Goal: Transaction & Acquisition: Purchase product/service

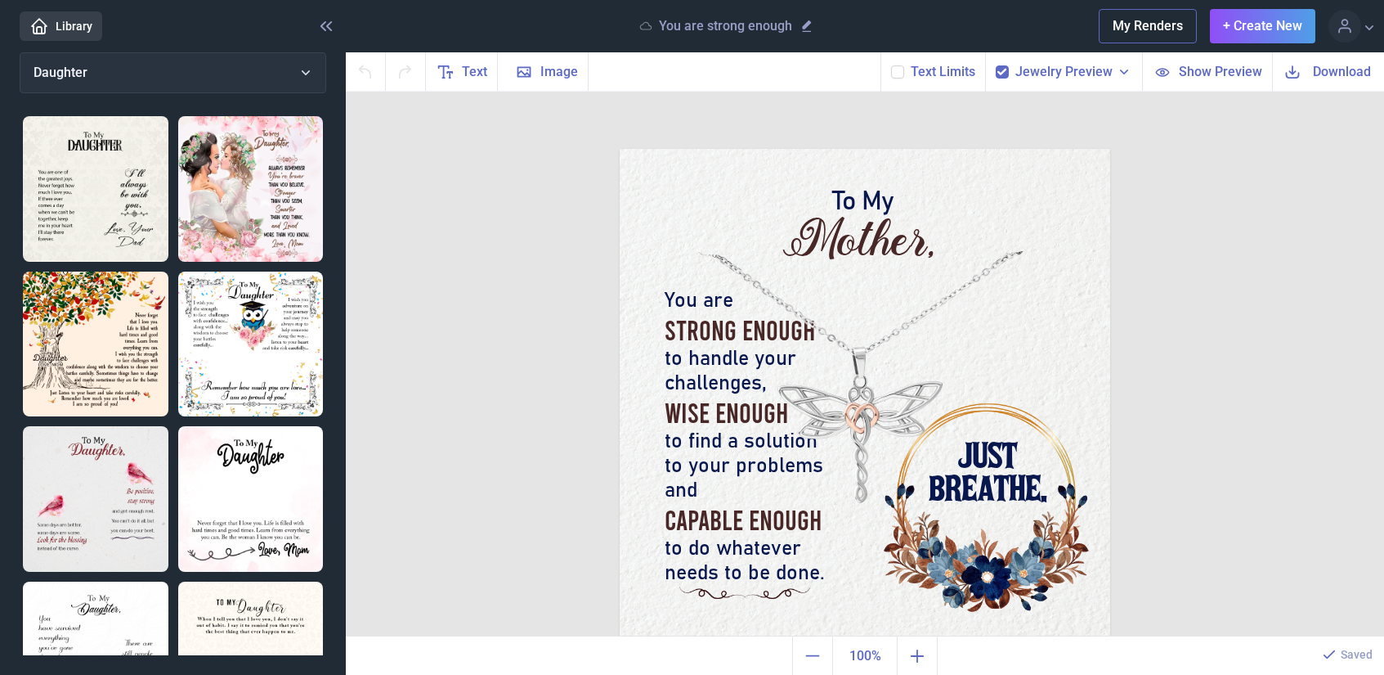
scroll to position [2, 0]
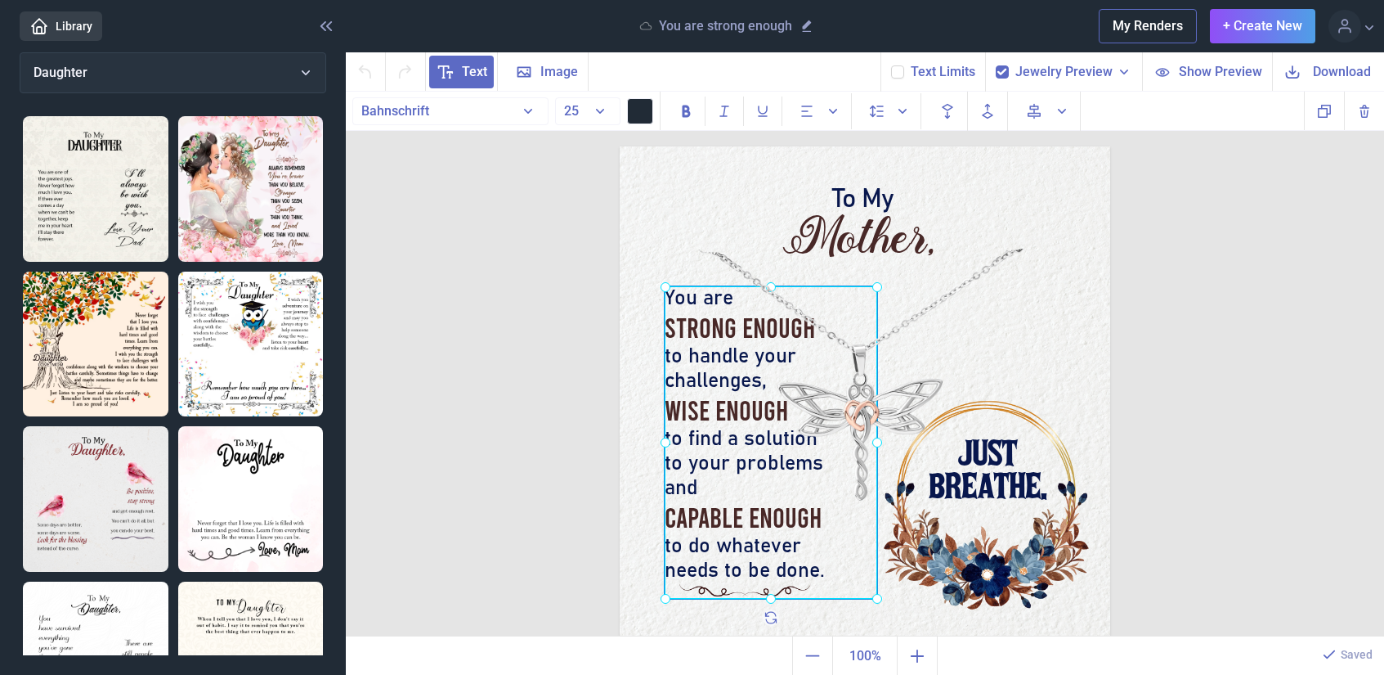
click at [620, 146] on div "You are strong enough to handle your challenges, wise enough to find a solution…" at bounding box center [620, 146] width 0 height 0
click at [720, 330] on div at bounding box center [771, 442] width 213 height 312
click at [721, 330] on div at bounding box center [772, 442] width 213 height 312
click at [721, 330] on span "strong enough" at bounding box center [741, 327] width 150 height 34
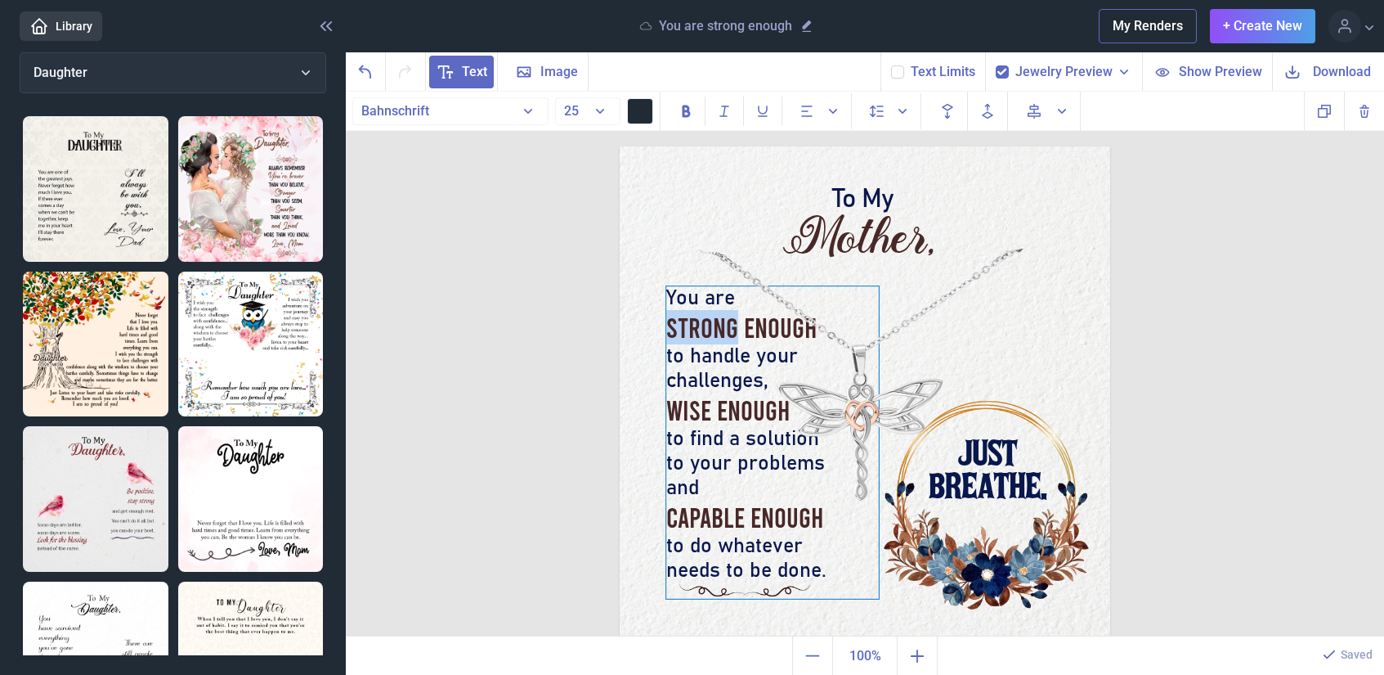
click at [721, 330] on span "strong enough" at bounding box center [741, 327] width 150 height 34
click at [1015, 573] on img at bounding box center [865, 391] width 491 height 491
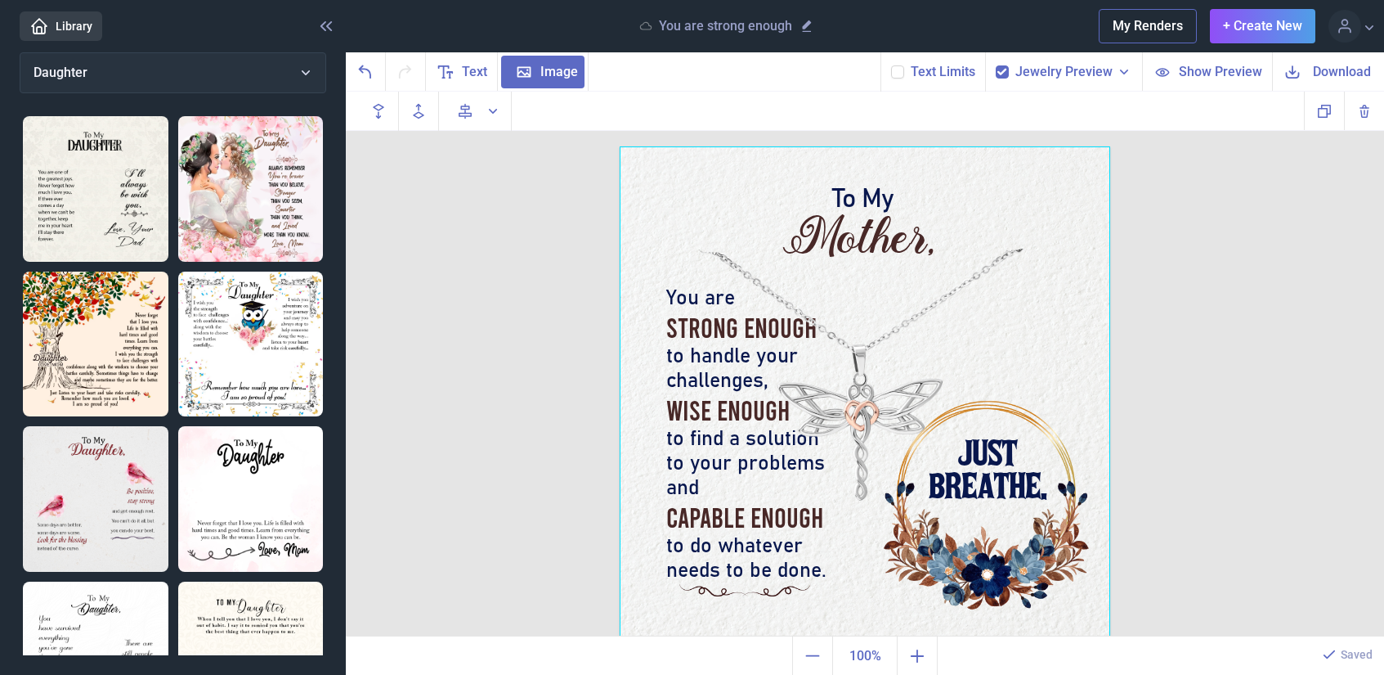
click at [293, 202] on img at bounding box center [251, 189] width 146 height 146
checkbox input "false"
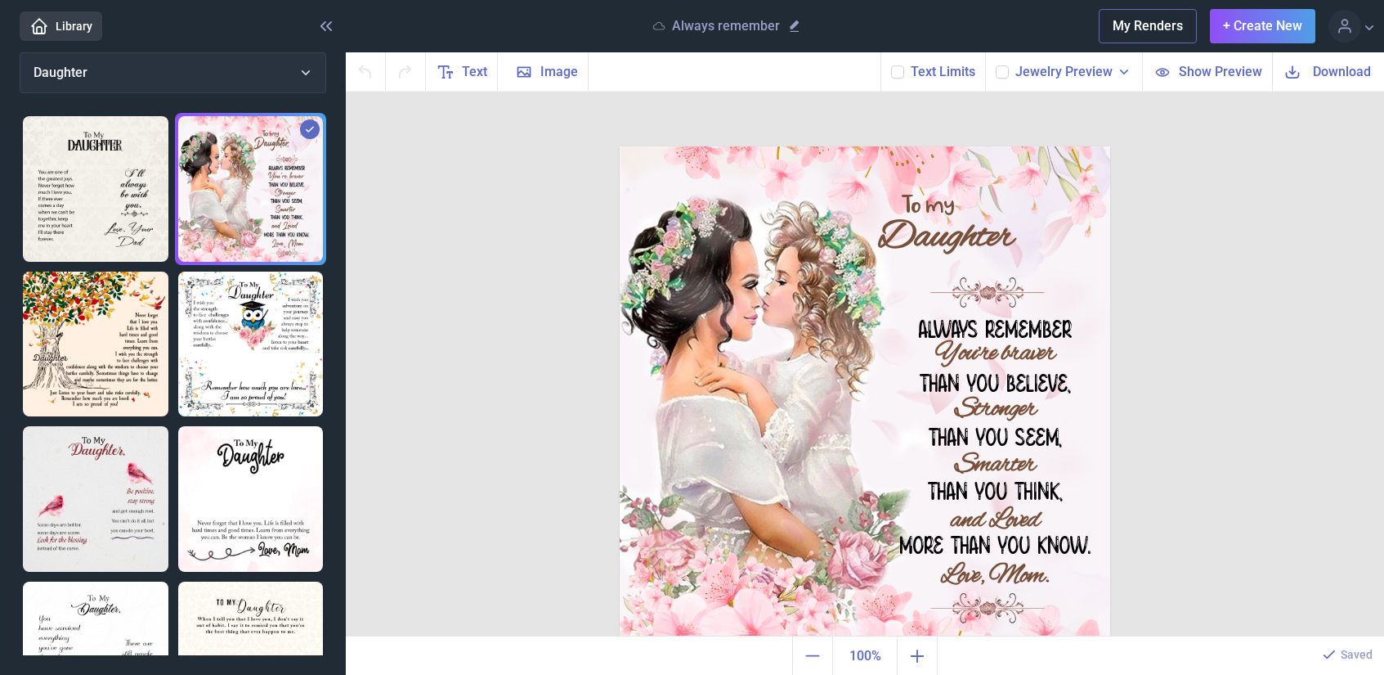
click at [796, 599] on img at bounding box center [865, 391] width 491 height 491
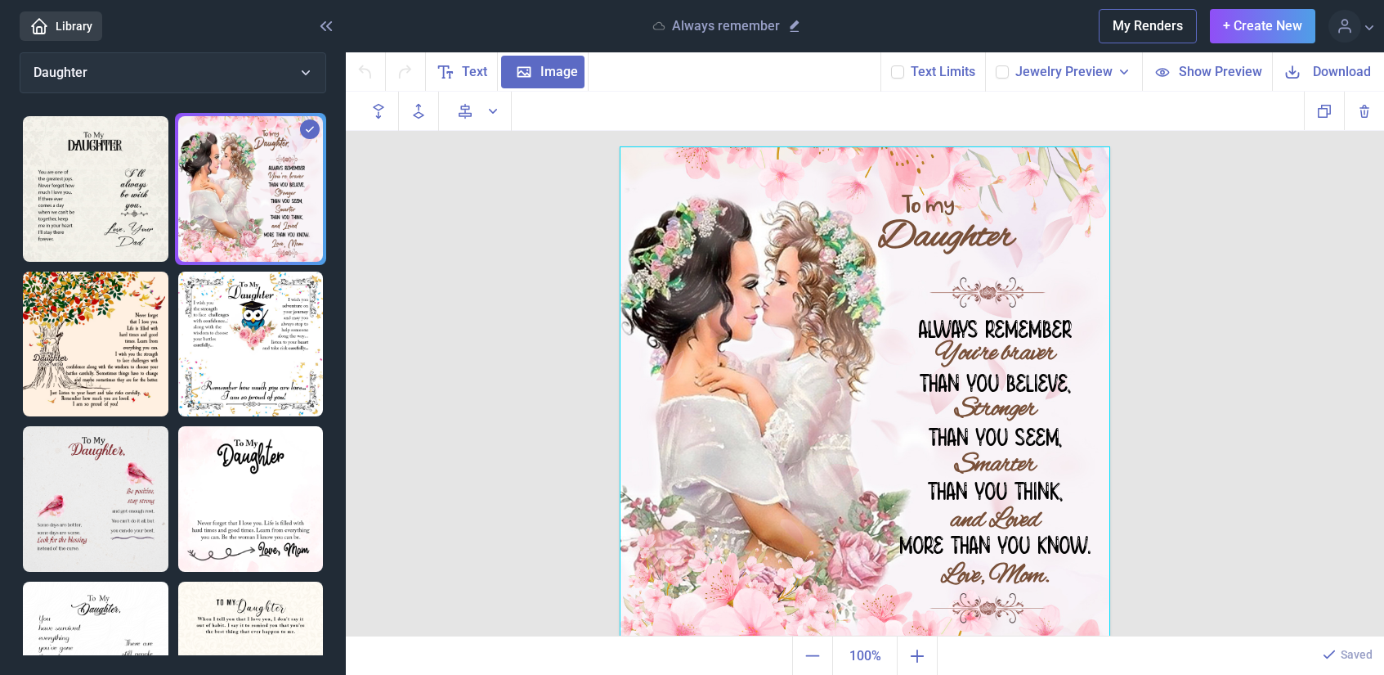
click at [275, 330] on img at bounding box center [251, 344] width 146 height 146
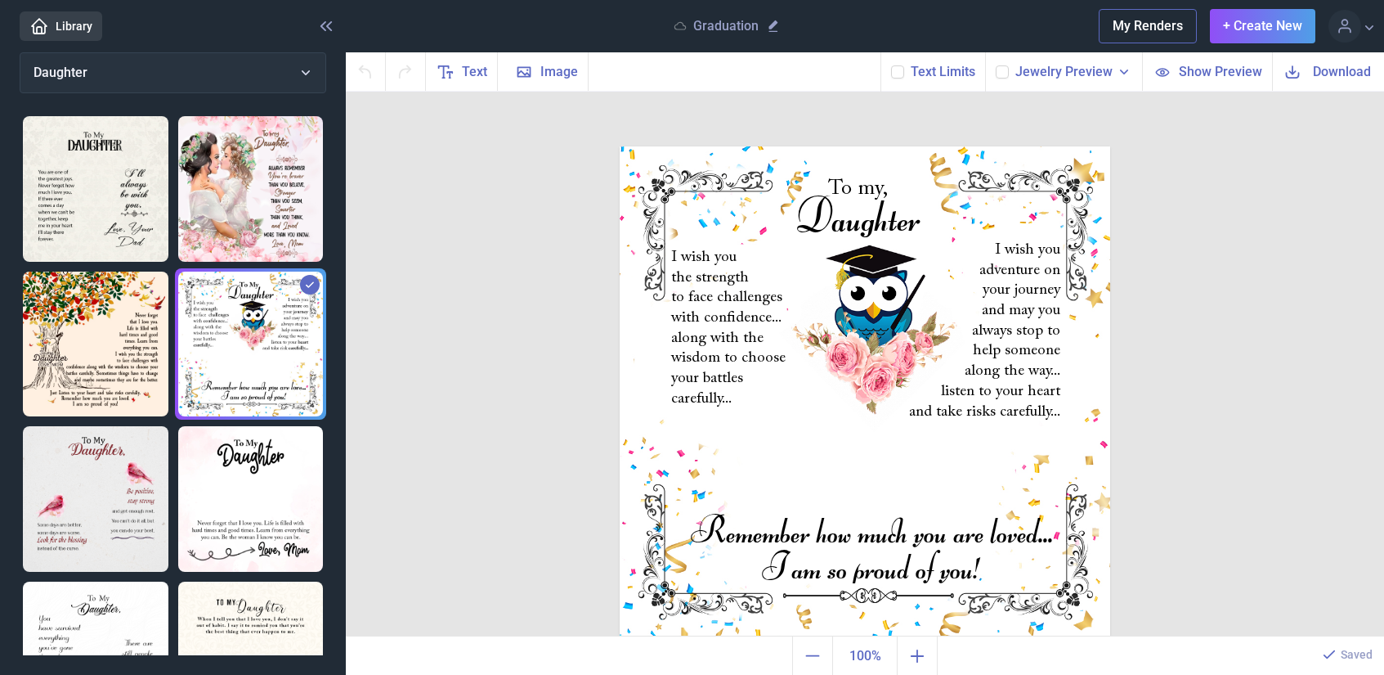
click at [867, 356] on img at bounding box center [865, 391] width 491 height 491
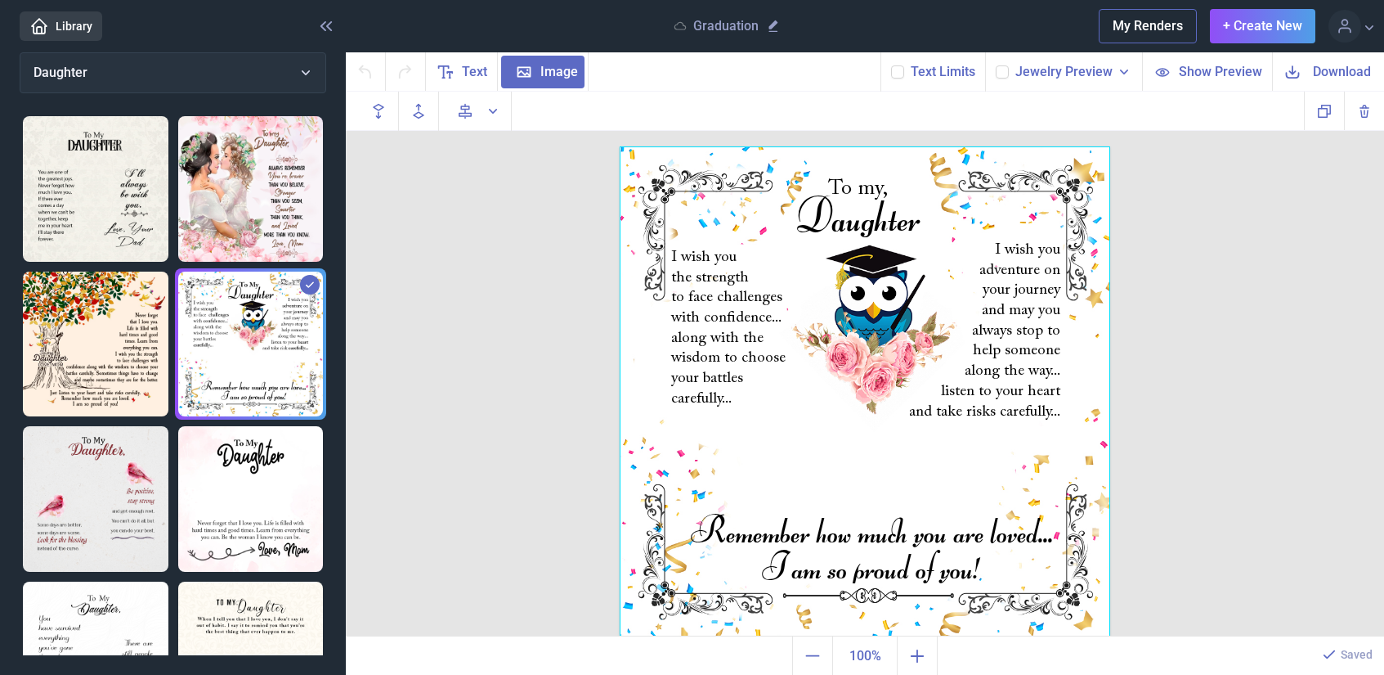
click at [852, 289] on div at bounding box center [865, 391] width 491 height 491
click at [852, 247] on div at bounding box center [865, 391] width 491 height 491
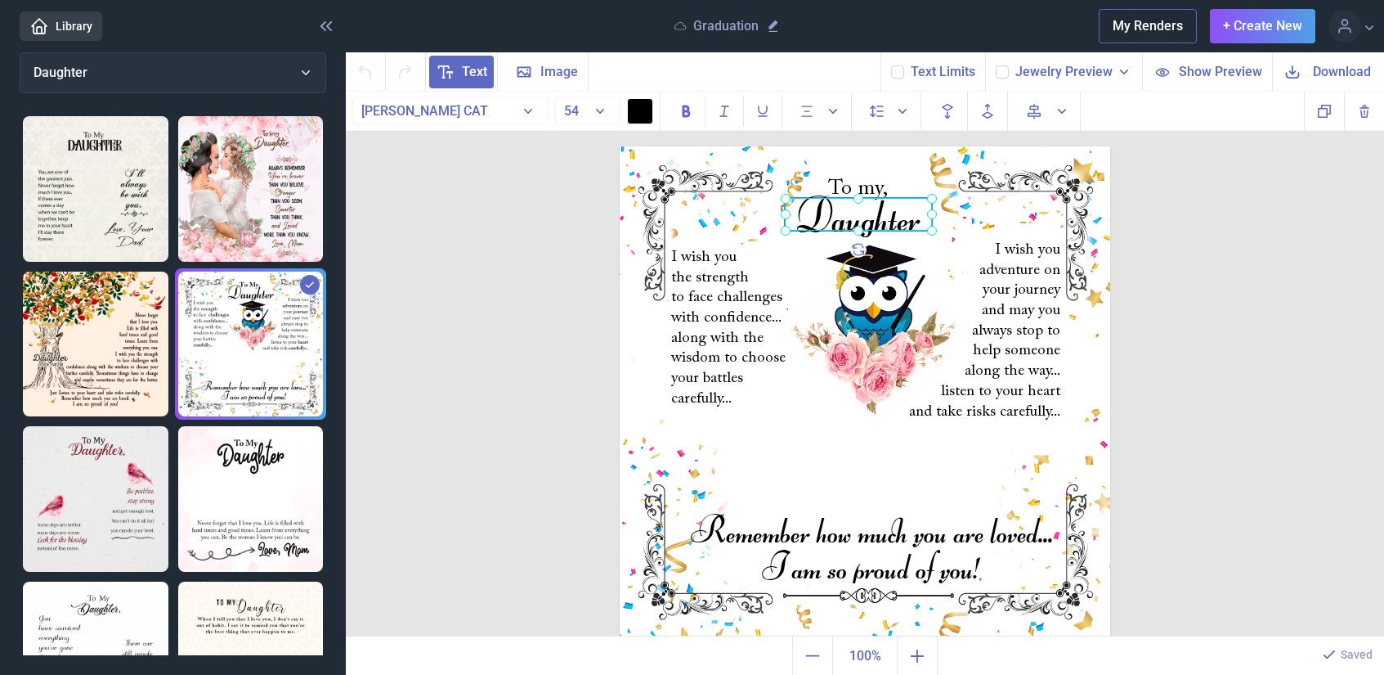
click at [620, 146] on div "Daughter" at bounding box center [620, 146] width 0 height 0
click at [858, 315] on img at bounding box center [865, 391] width 491 height 491
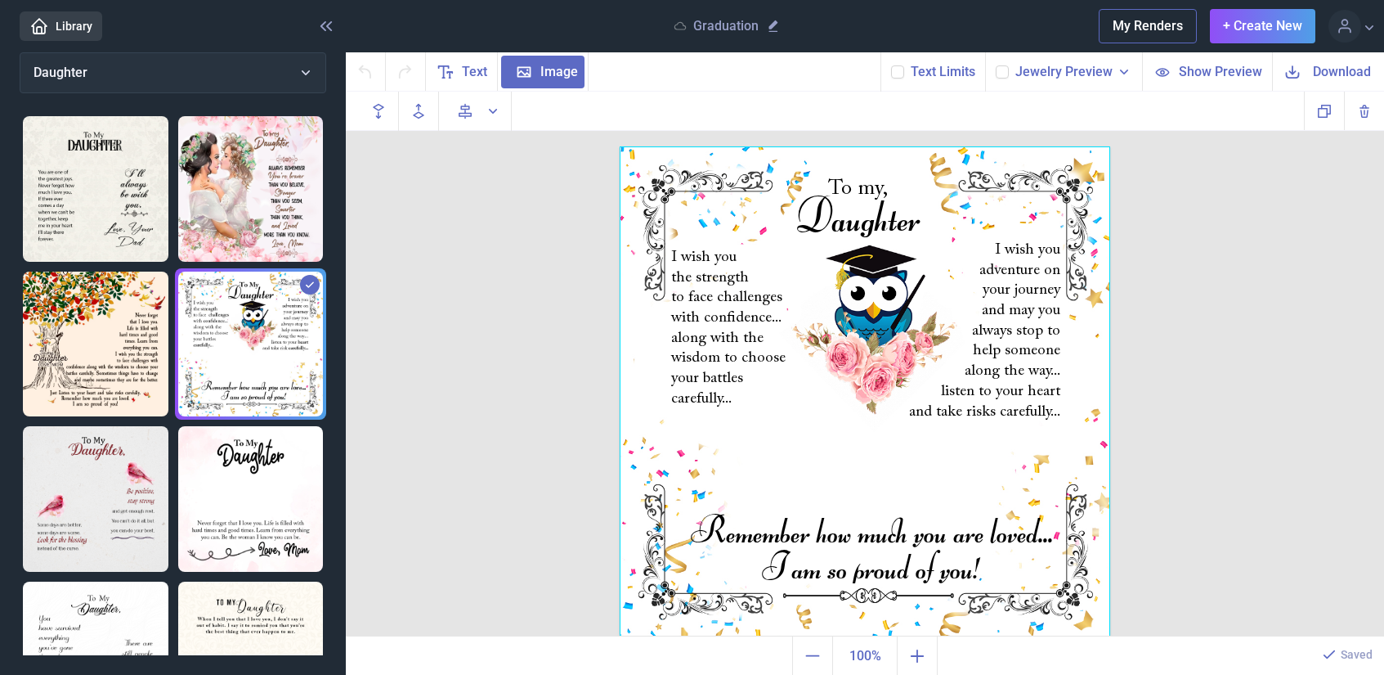
click at [858, 315] on div at bounding box center [865, 391] width 491 height 491
click at [871, 321] on div at bounding box center [865, 391] width 491 height 491
drag, startPoint x: 861, startPoint y: 327, endPoint x: 861, endPoint y: 371, distance: 44.2
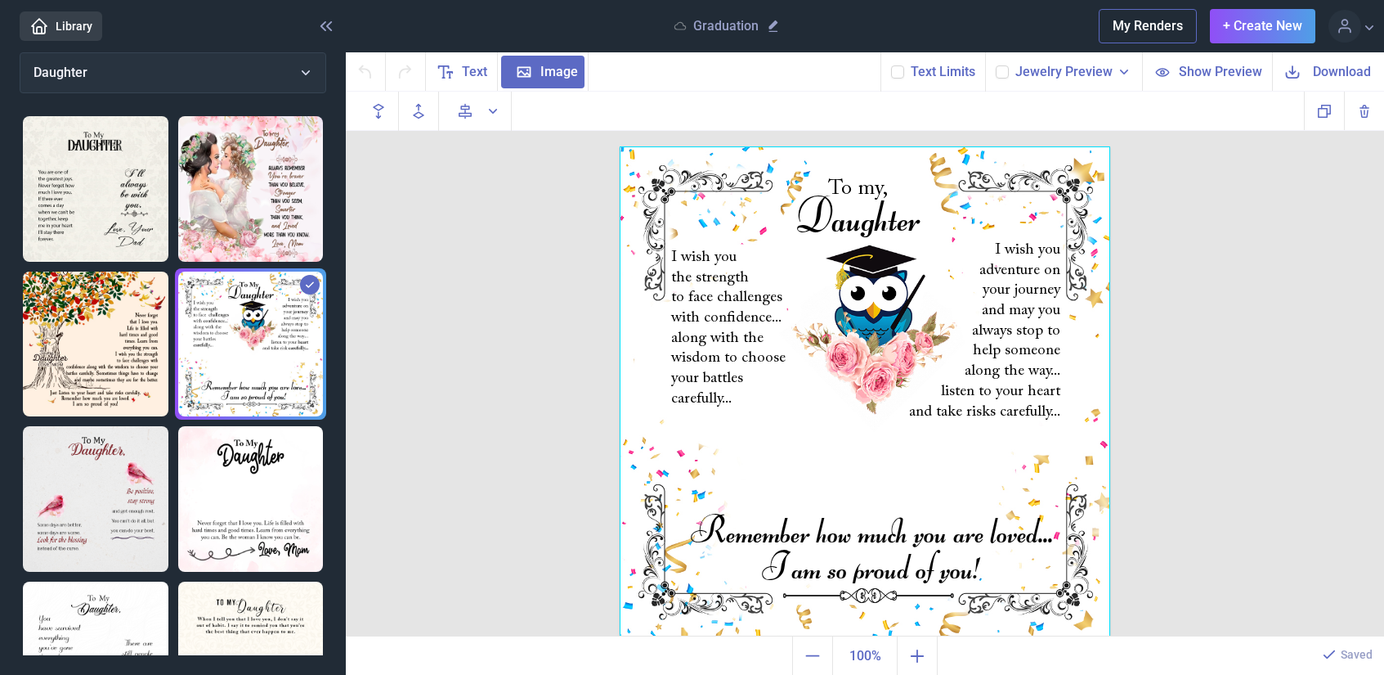
click at [861, 371] on div at bounding box center [865, 391] width 491 height 491
click at [862, 348] on div at bounding box center [865, 391] width 491 height 491
click at [863, 379] on div at bounding box center [865, 391] width 491 height 491
click at [865, 397] on div at bounding box center [865, 391] width 491 height 491
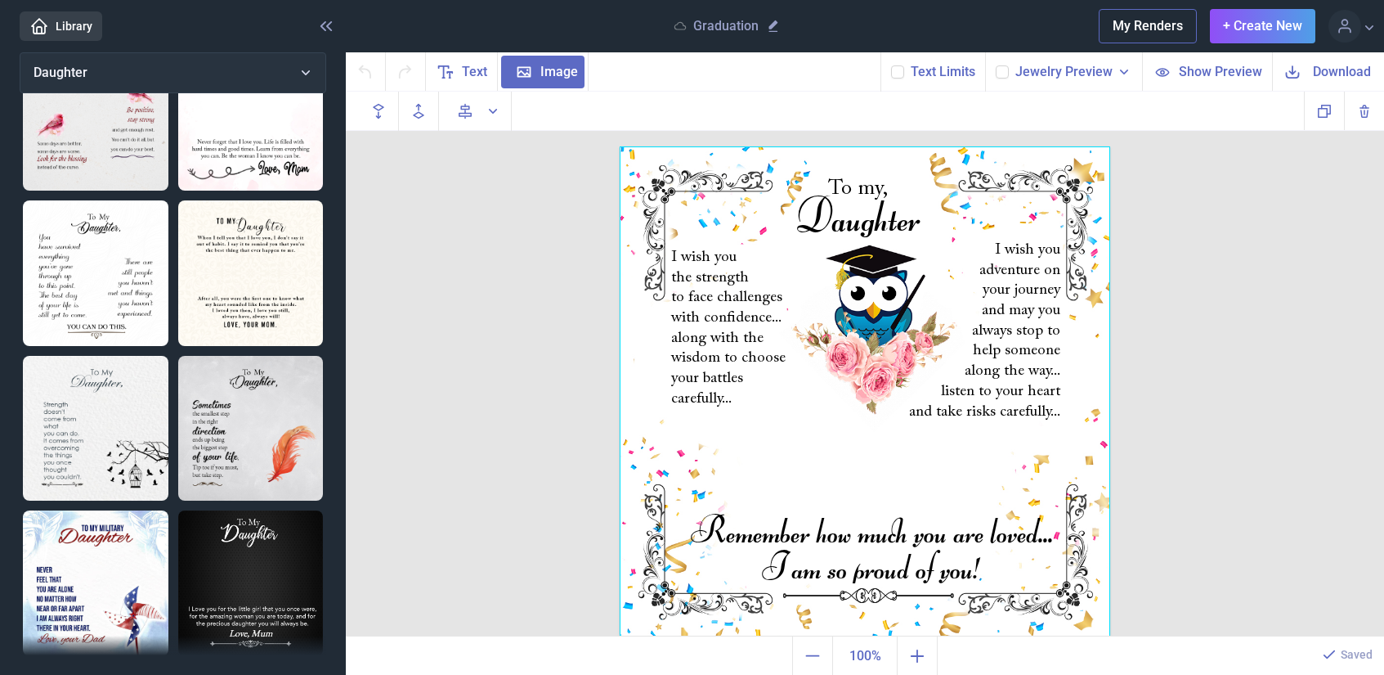
scroll to position [409, 0]
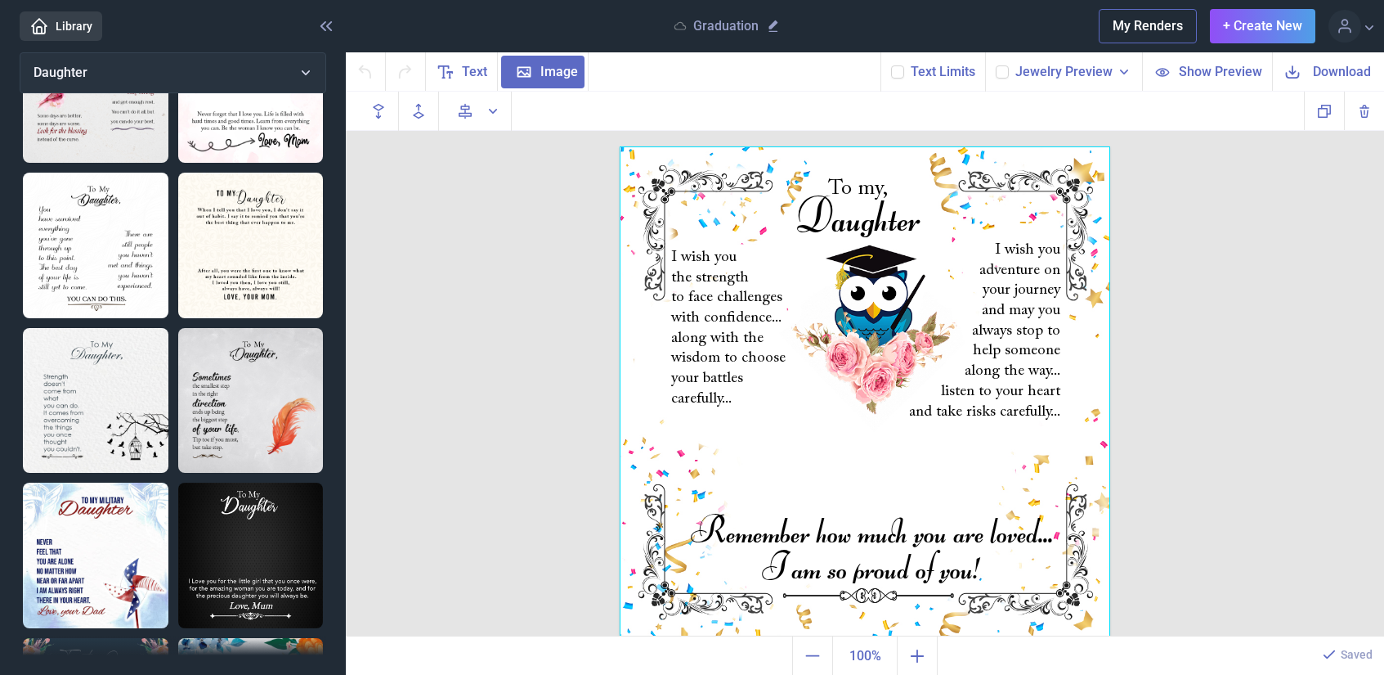
click at [258, 494] on img at bounding box center [251, 555] width 146 height 146
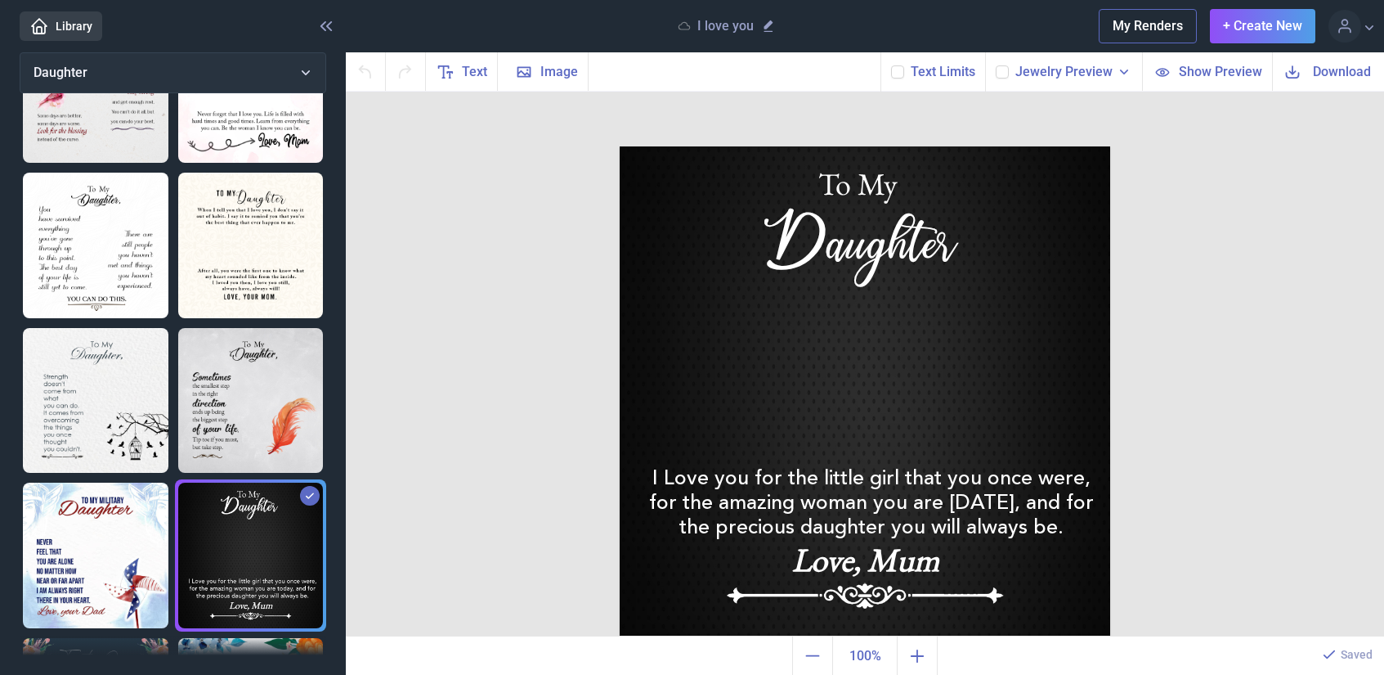
click at [91, 546] on img at bounding box center [96, 555] width 146 height 146
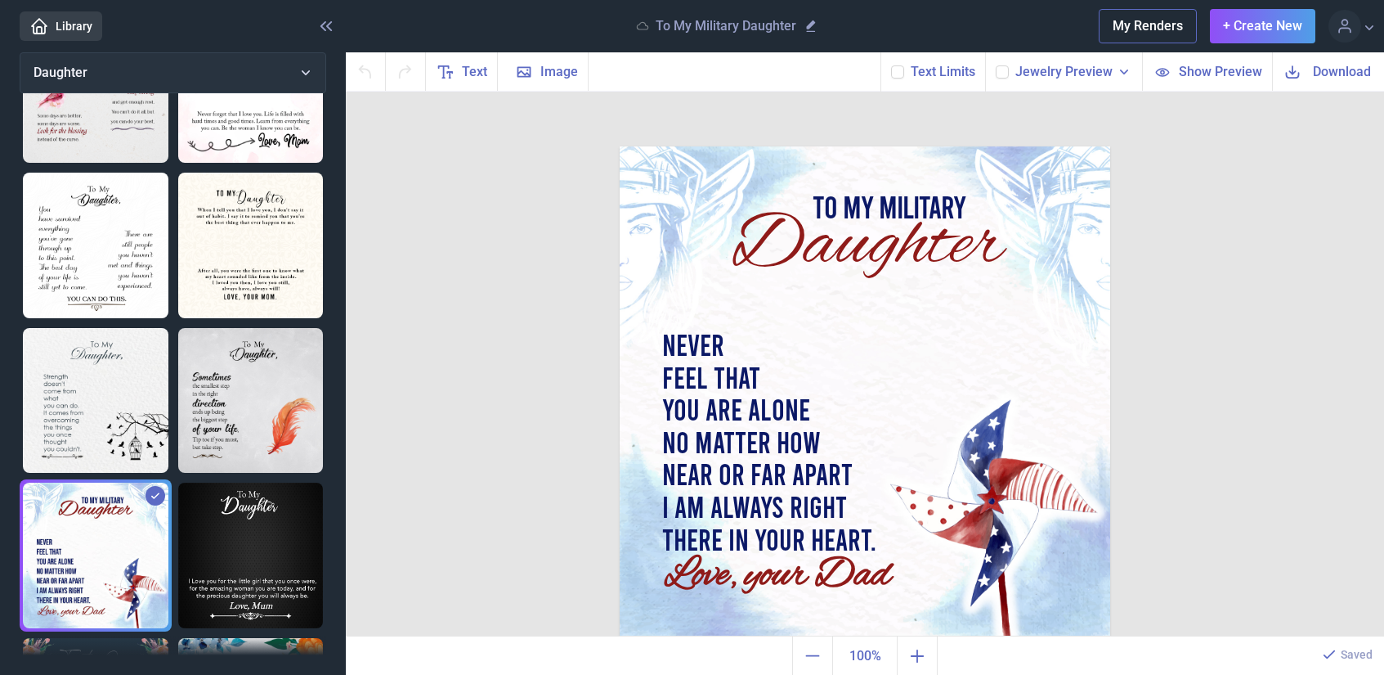
click at [224, 411] on img at bounding box center [251, 401] width 146 height 146
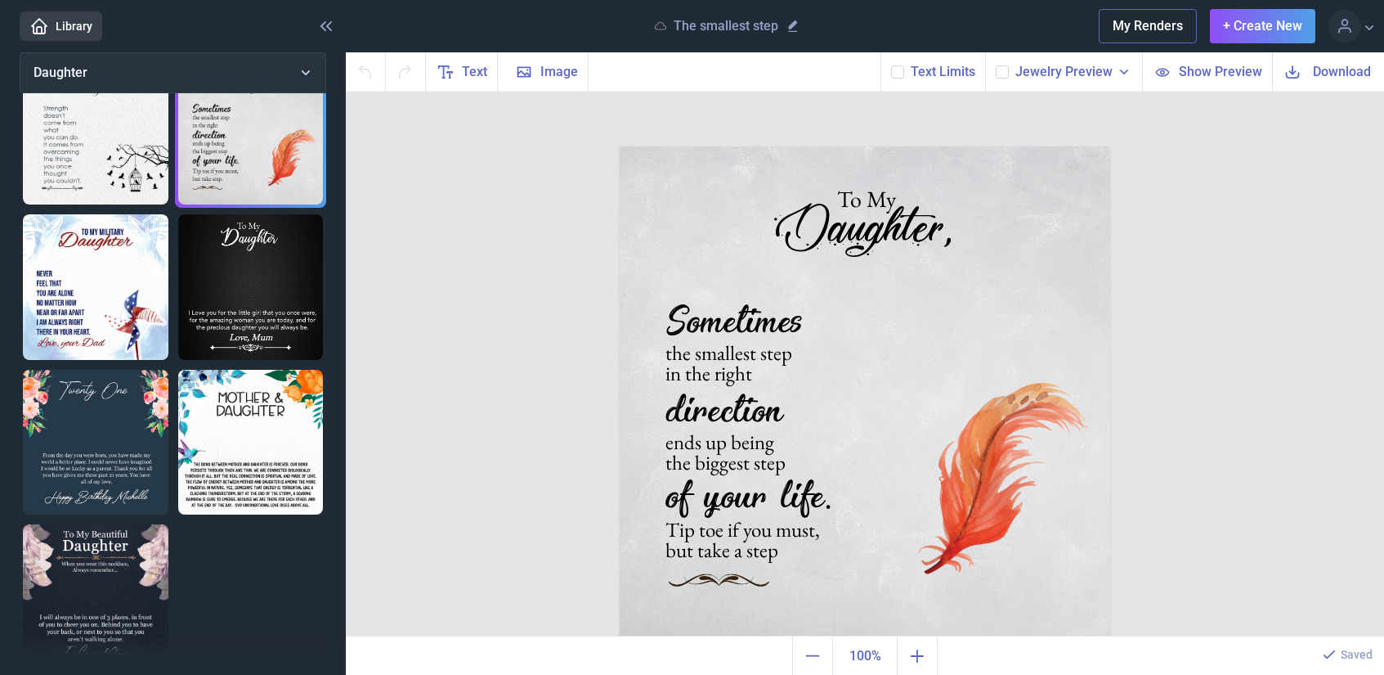
scroll to position [682, 0]
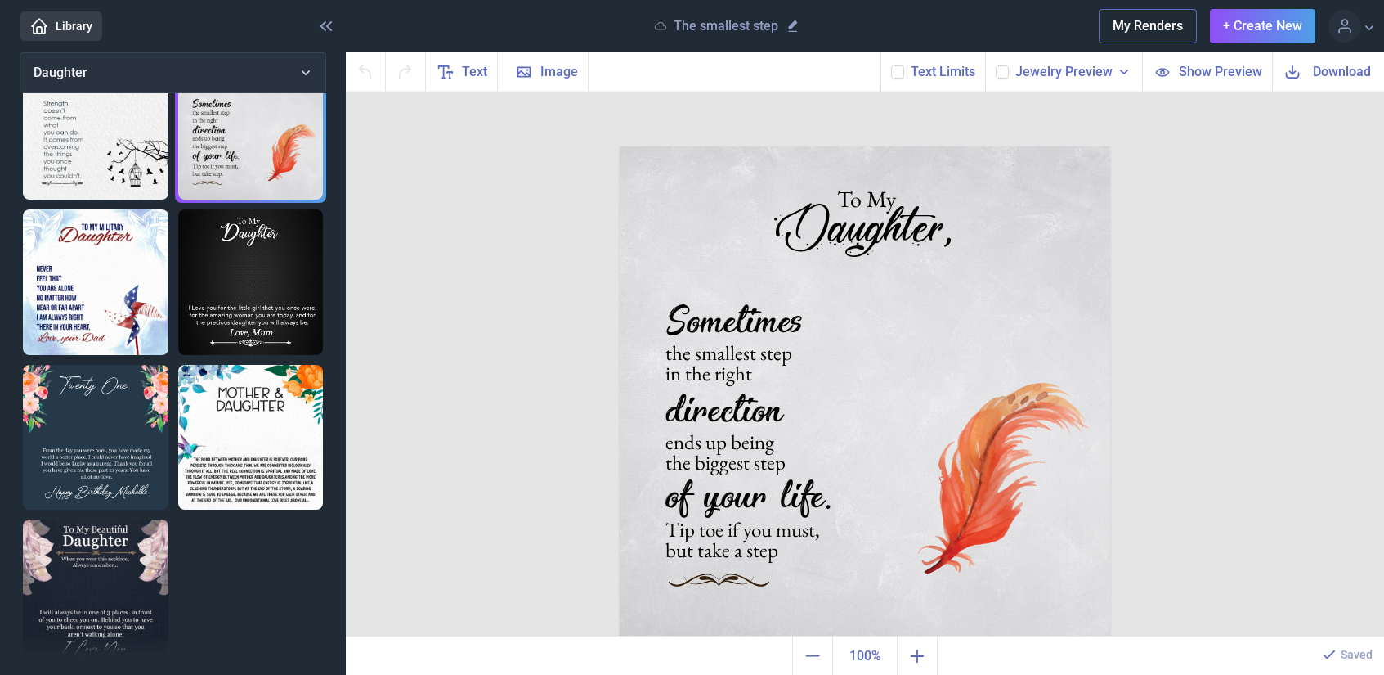
click at [253, 417] on img at bounding box center [251, 438] width 146 height 146
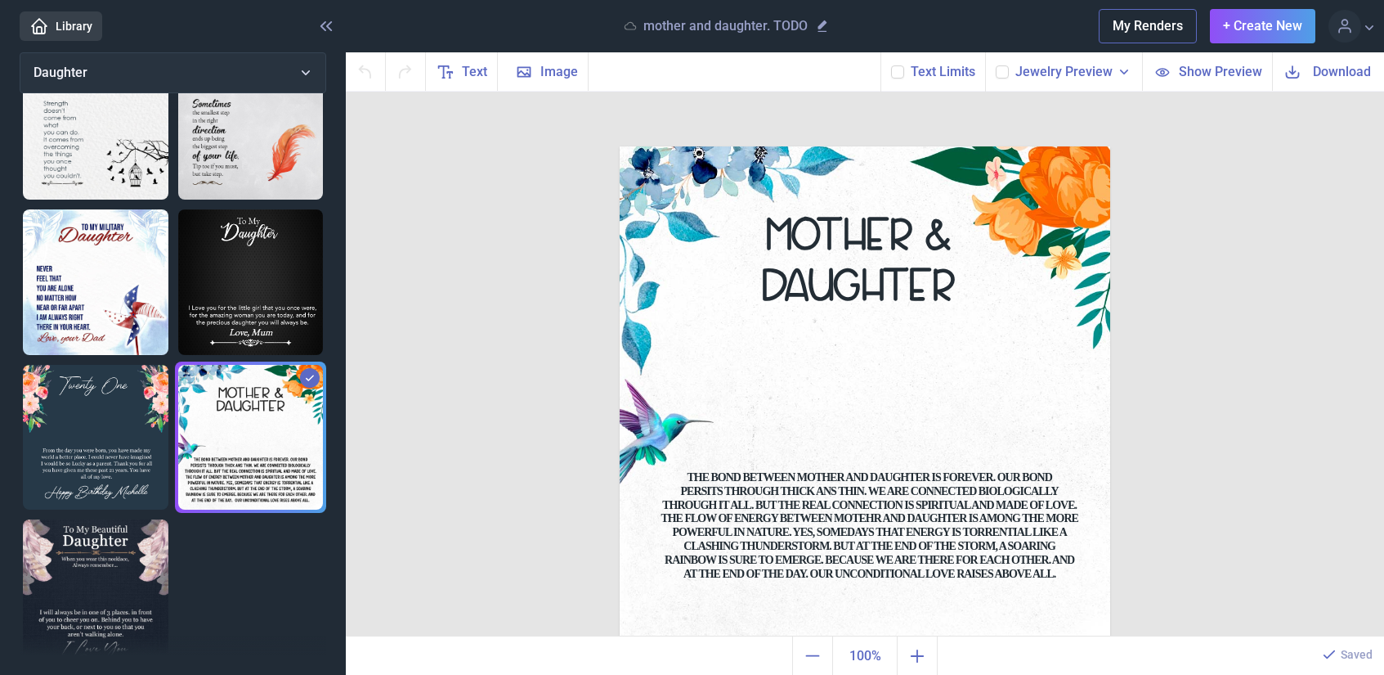
click at [128, 547] on img at bounding box center [96, 592] width 146 height 146
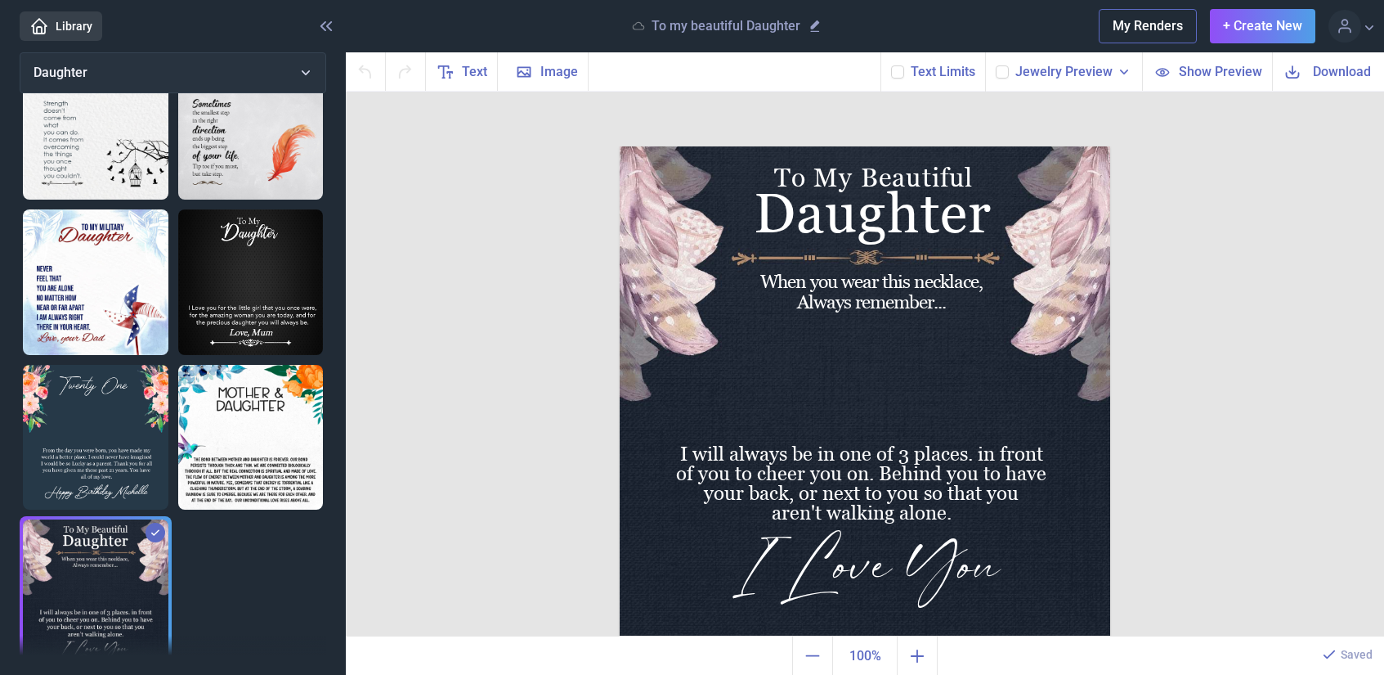
click at [101, 418] on img at bounding box center [96, 438] width 146 height 146
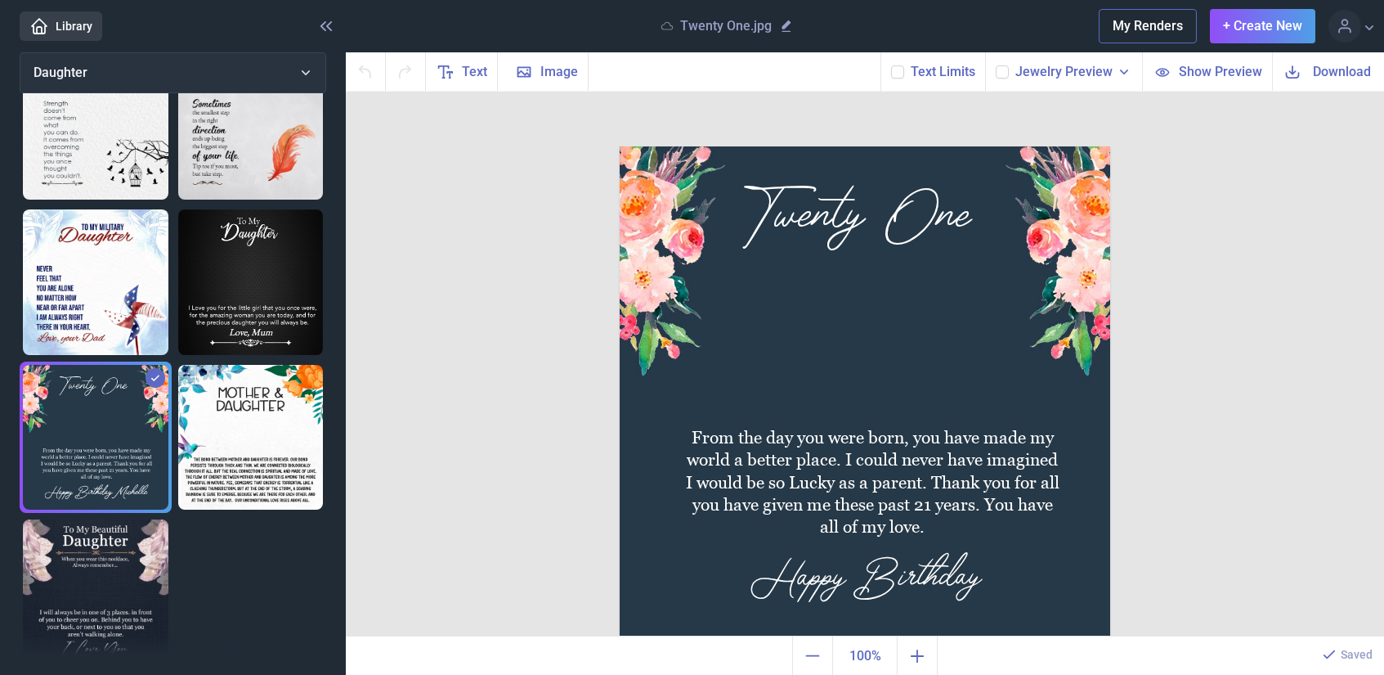
scroll to position [600, 0]
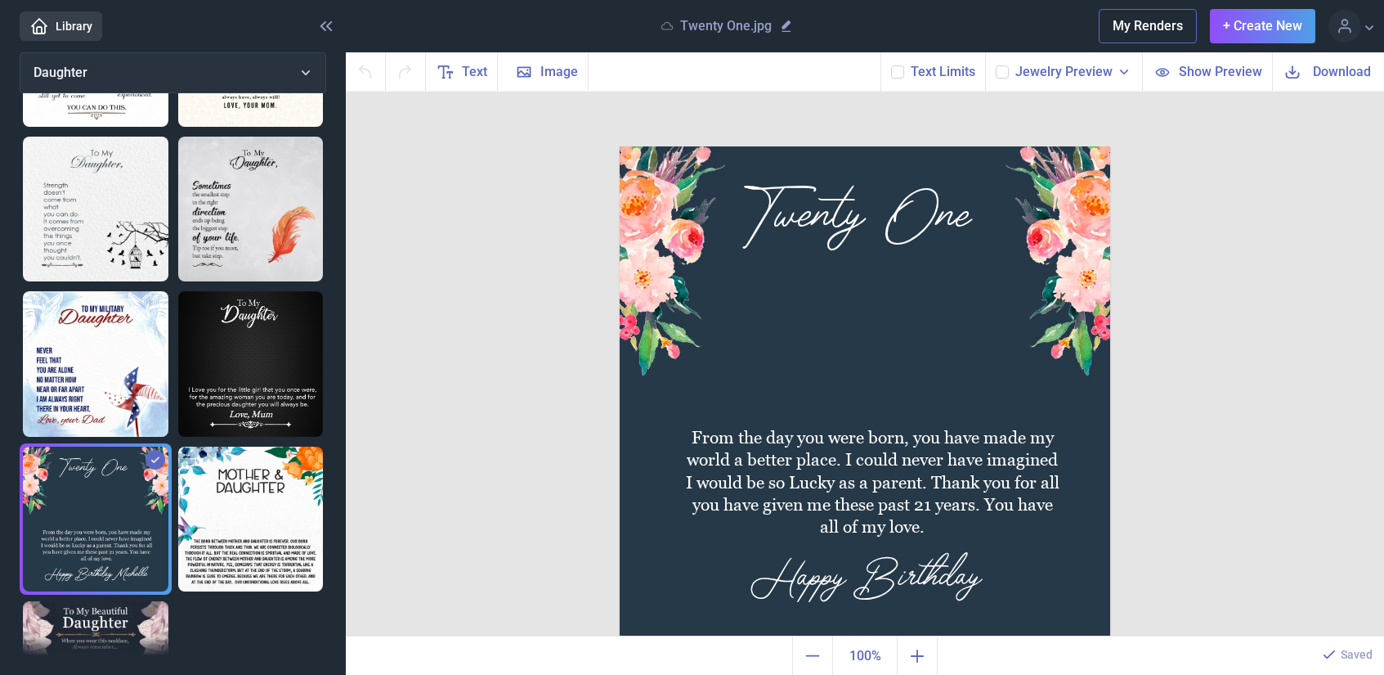
click at [71, 226] on img at bounding box center [96, 210] width 146 height 146
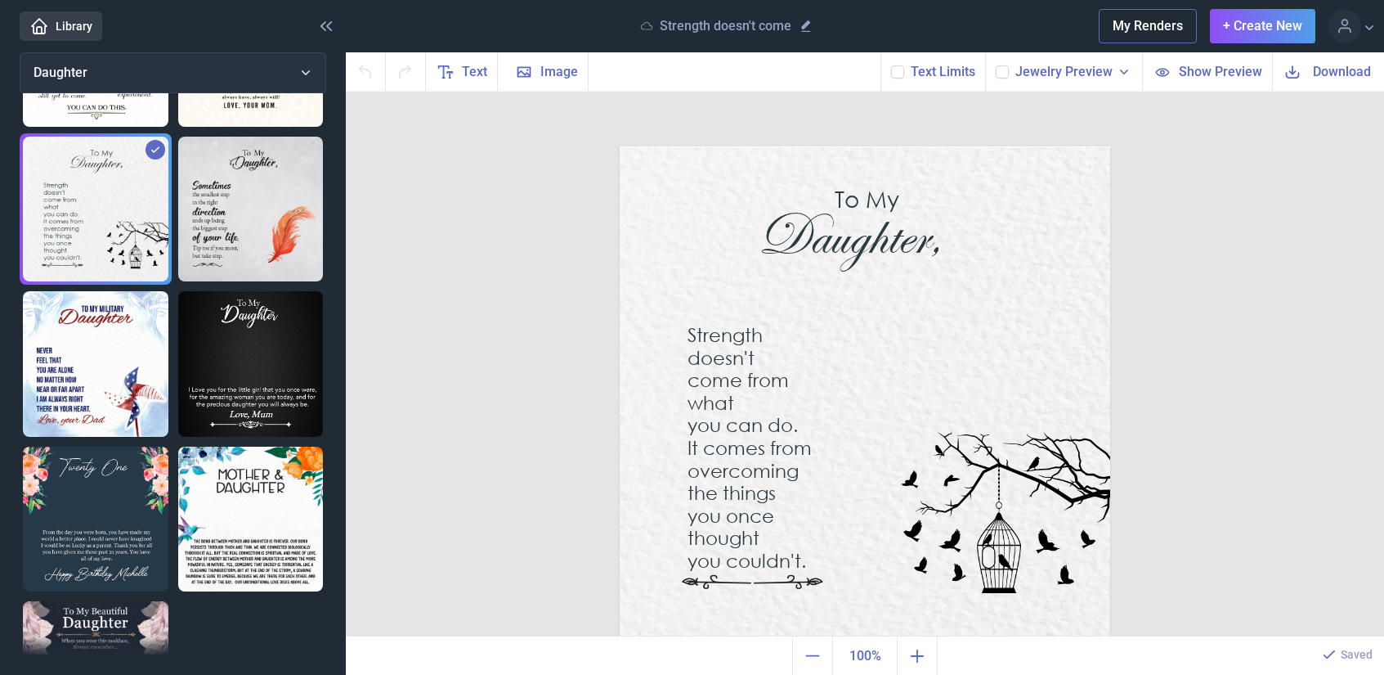
click at [998, 471] on img at bounding box center [865, 391] width 491 height 491
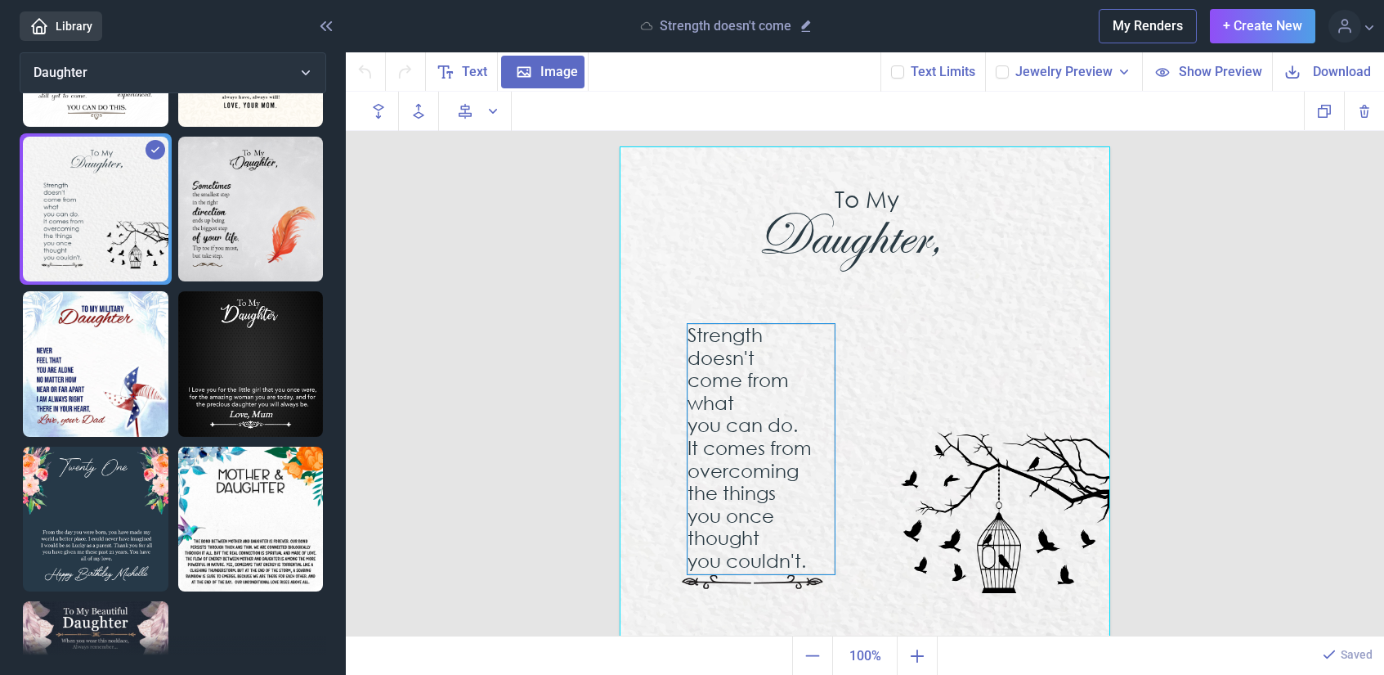
click at [778, 146] on div "Strength doesn't come from what you can do. It comes from overcoming the things…" at bounding box center [865, 146] width 491 height 0
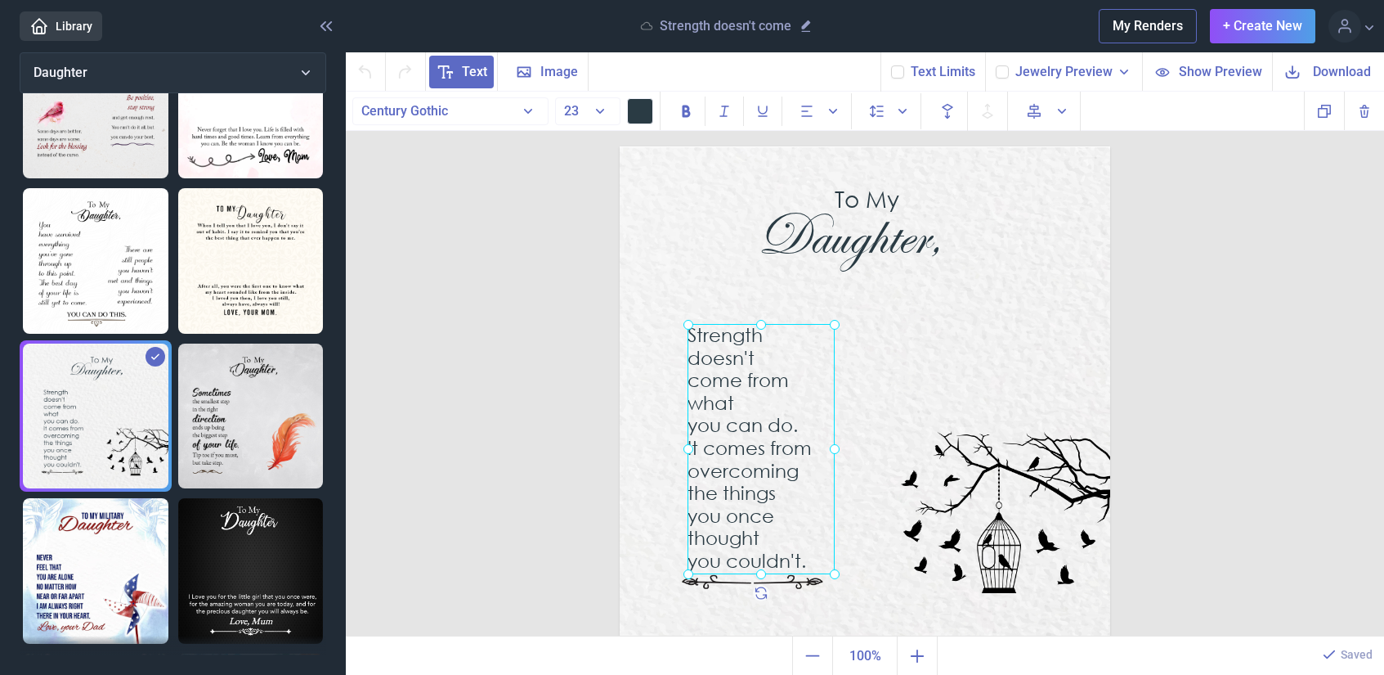
scroll to position [355, 0]
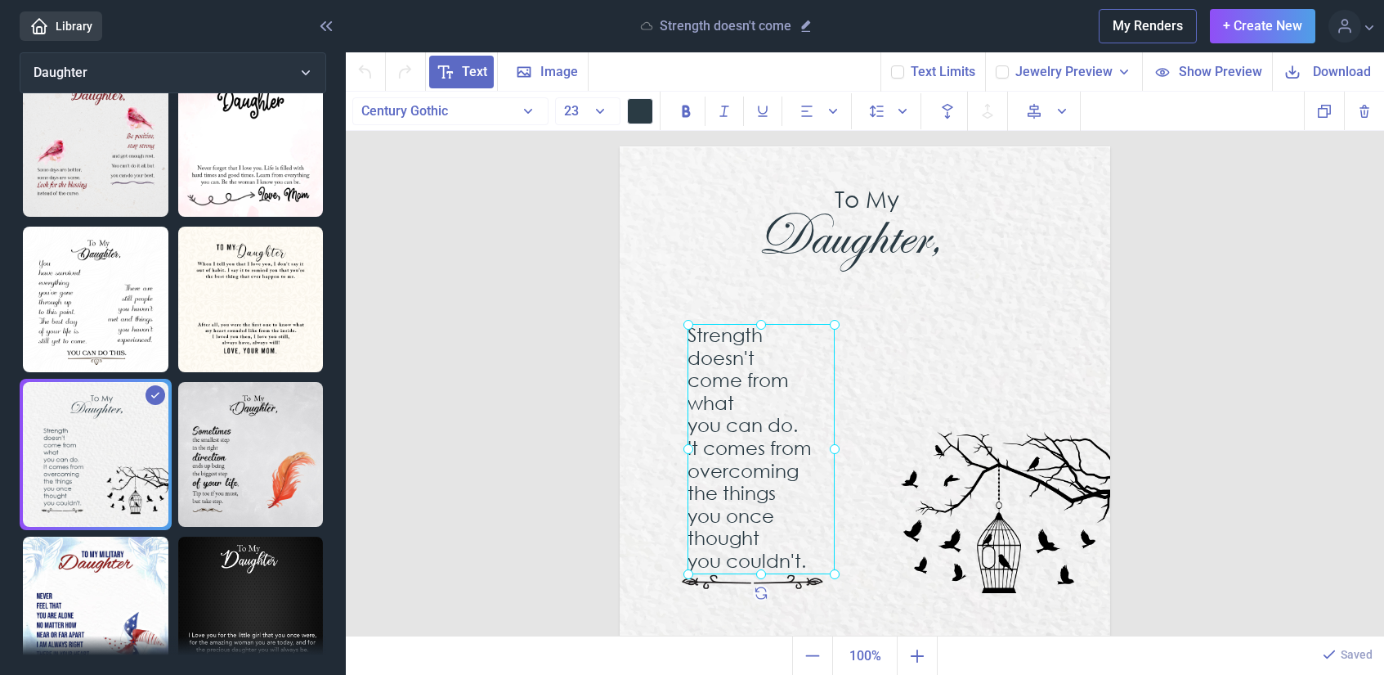
click at [91, 289] on img at bounding box center [96, 299] width 146 height 146
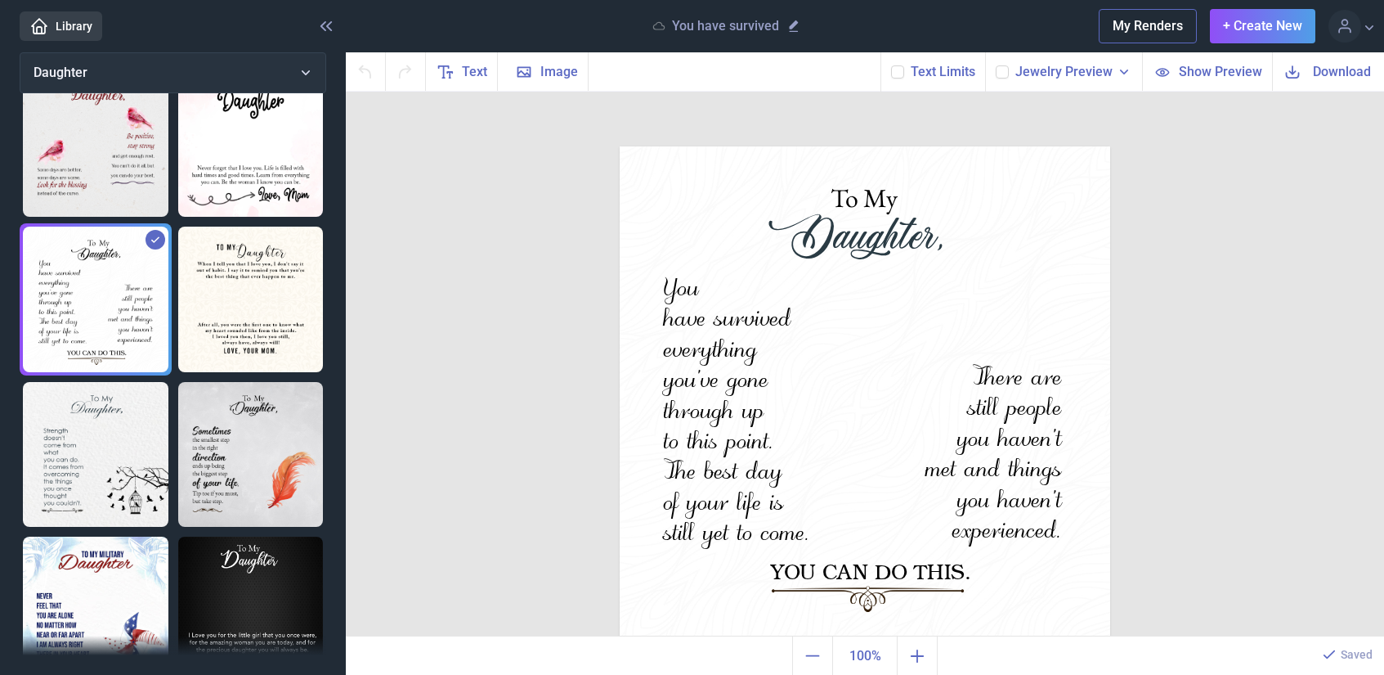
click at [123, 139] on img at bounding box center [96, 144] width 146 height 146
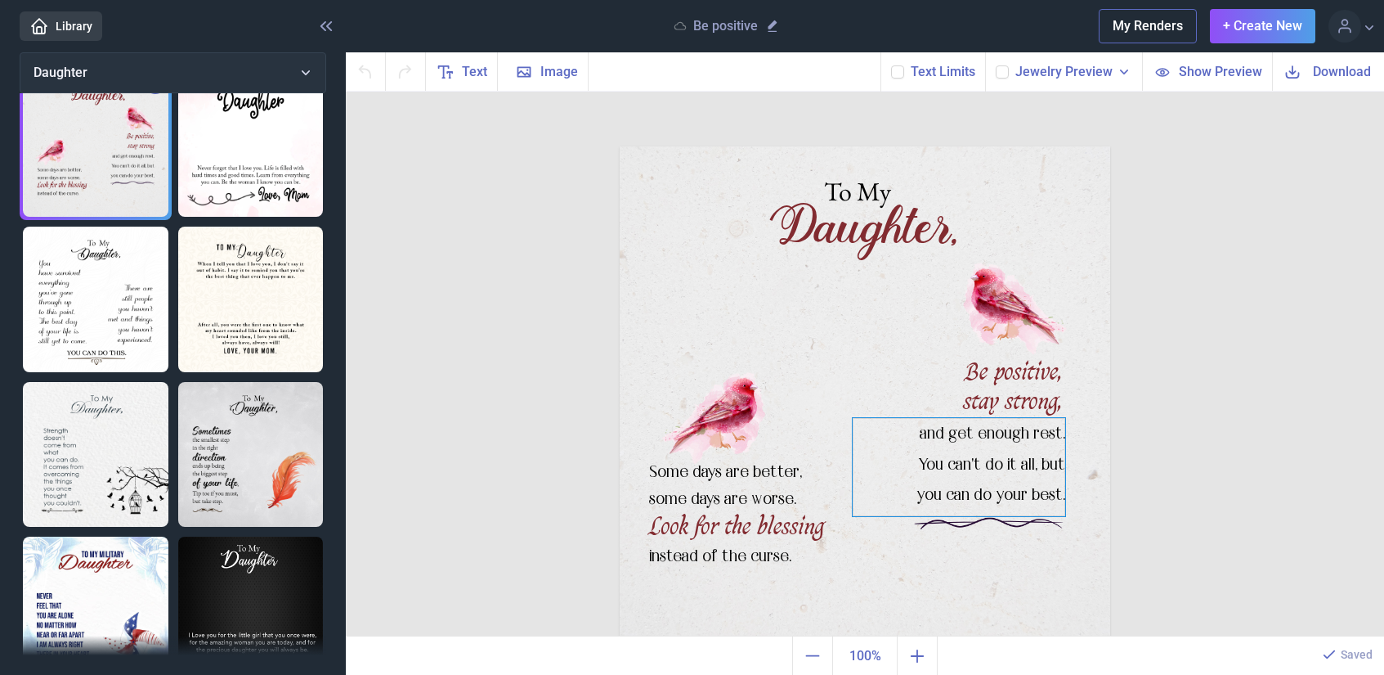
click at [1012, 146] on div "and get enough rest. You can't do it all, but you can do your best." at bounding box center [865, 146] width 491 height 0
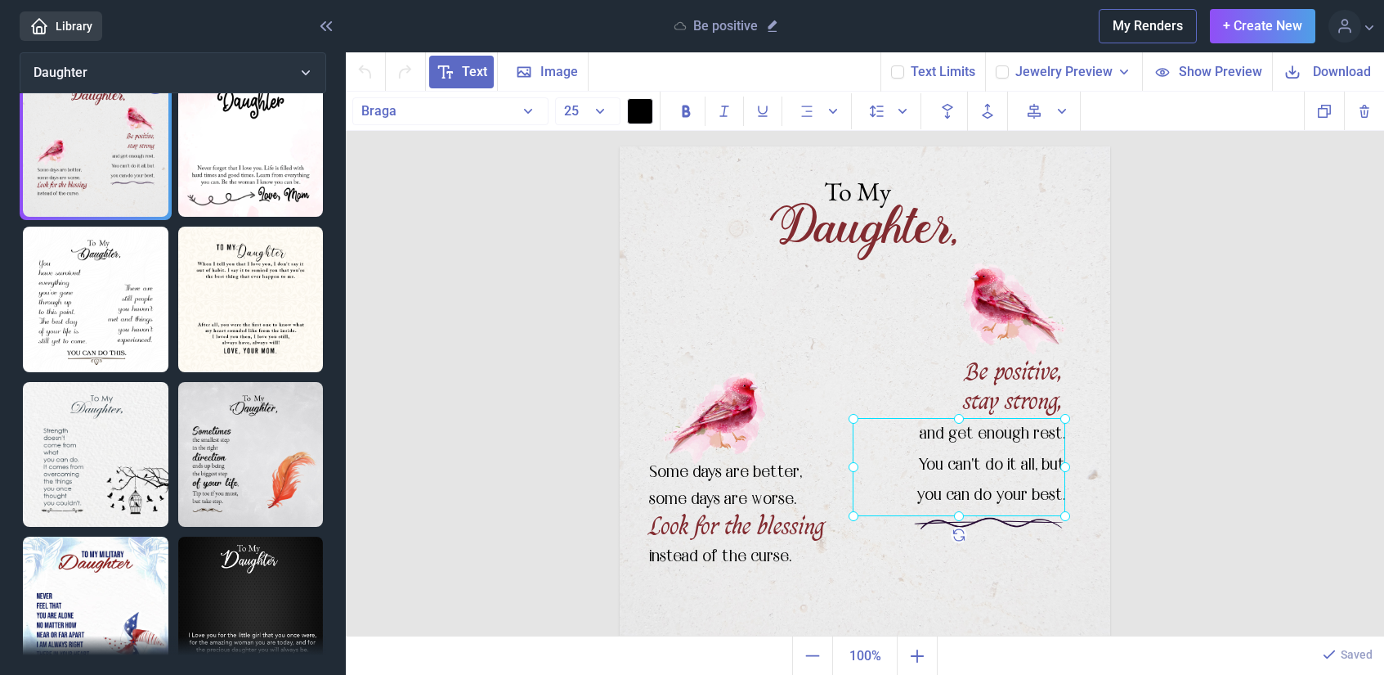
click at [1181, 308] on div "To My Daughter, Be positive, stay strong, and get enough rest. You can't do it …" at bounding box center [865, 364] width 1038 height 545
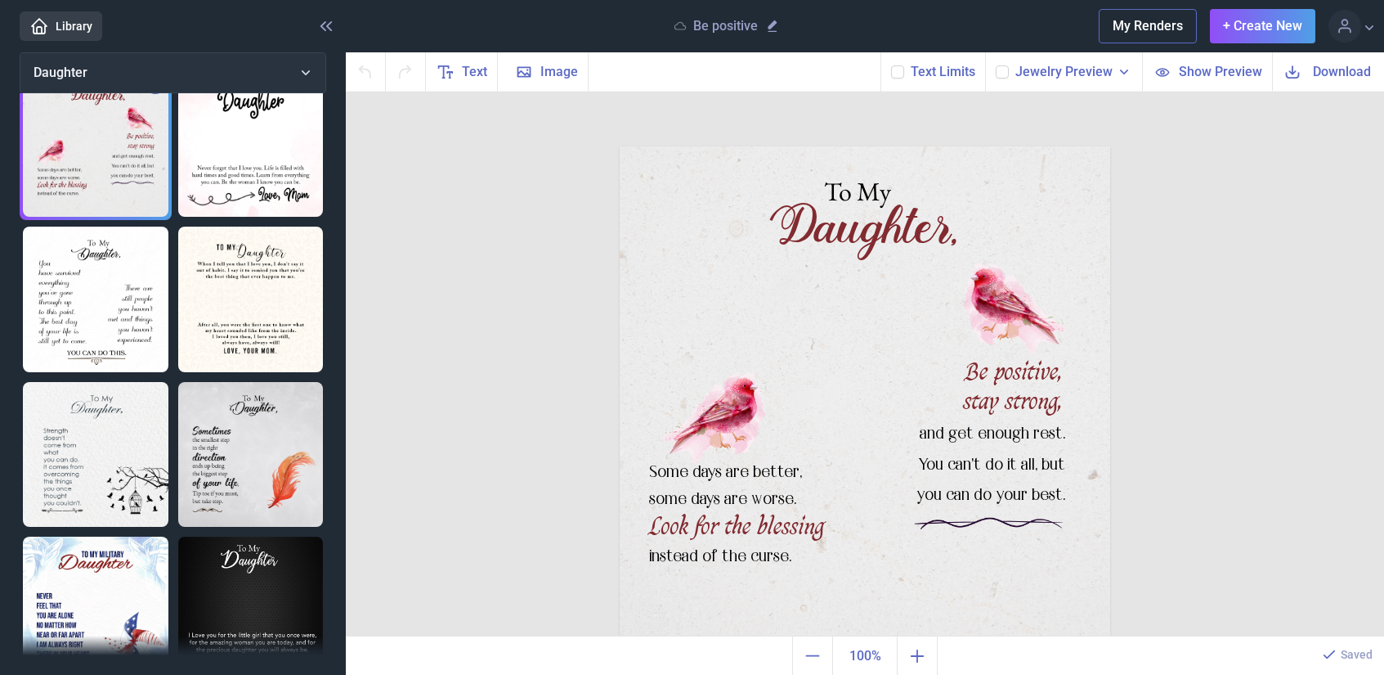
click at [1178, 427] on div "To My Daughter, Be positive, stay strong, and get enough rest. You can't do it …" at bounding box center [865, 364] width 1038 height 545
click at [693, 146] on div "Some days are better, some days are worse." at bounding box center [865, 146] width 491 height 0
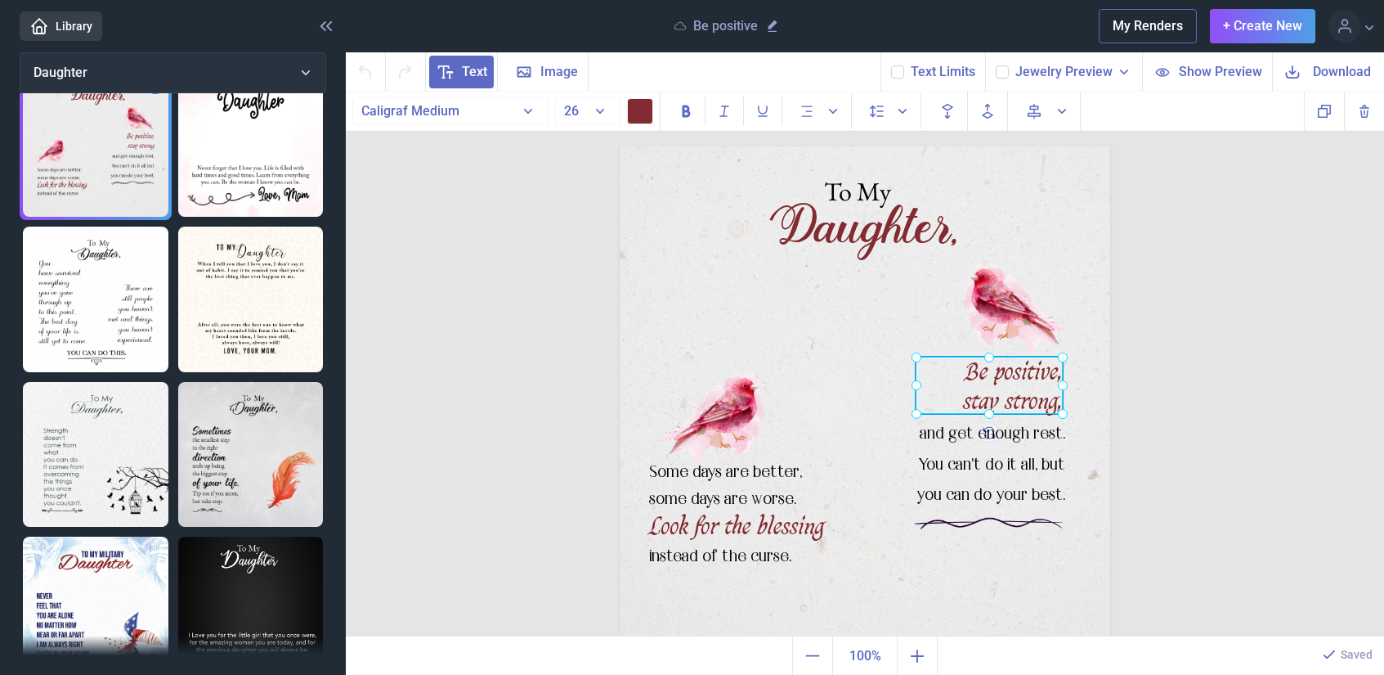
click at [620, 146] on div "Be positive, stay strong," at bounding box center [620, 146] width 0 height 0
click at [1160, 369] on div "To My Daughter, Be positive, stay strong, and get enough rest. You can't do it …" at bounding box center [865, 364] width 1038 height 545
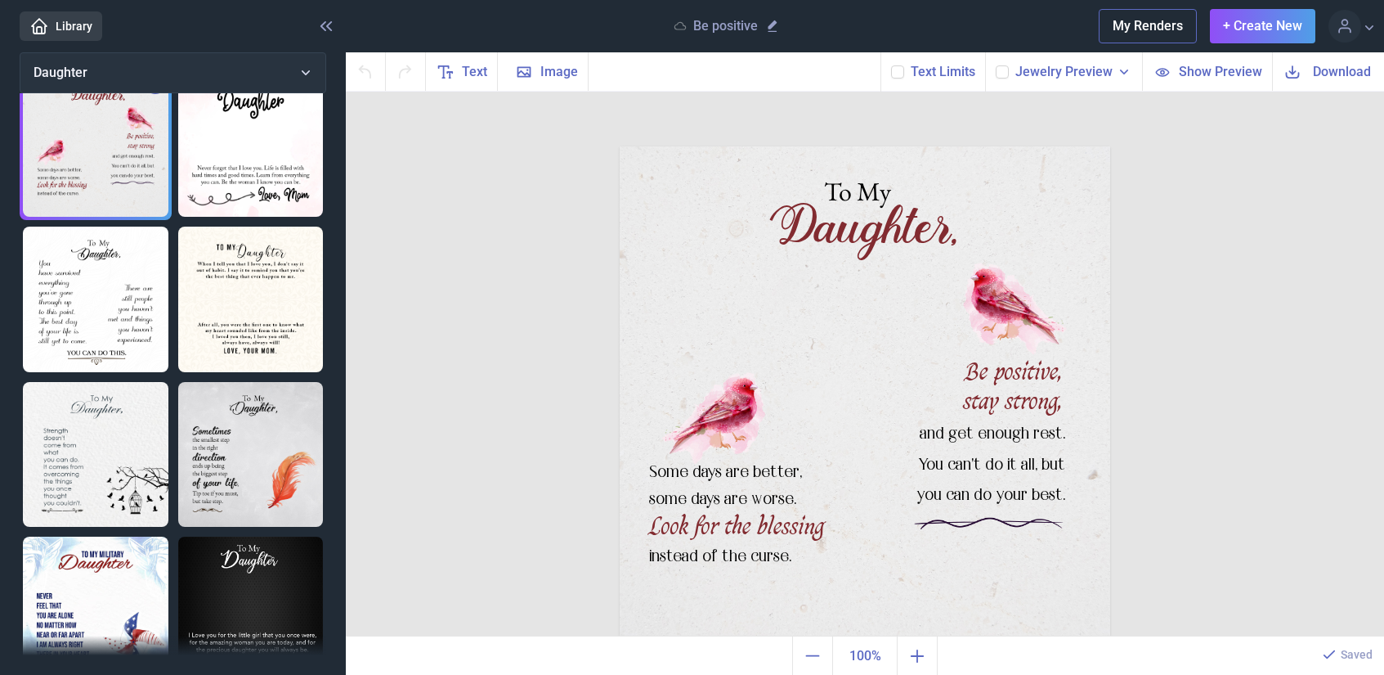
click at [274, 296] on img at bounding box center [251, 299] width 146 height 146
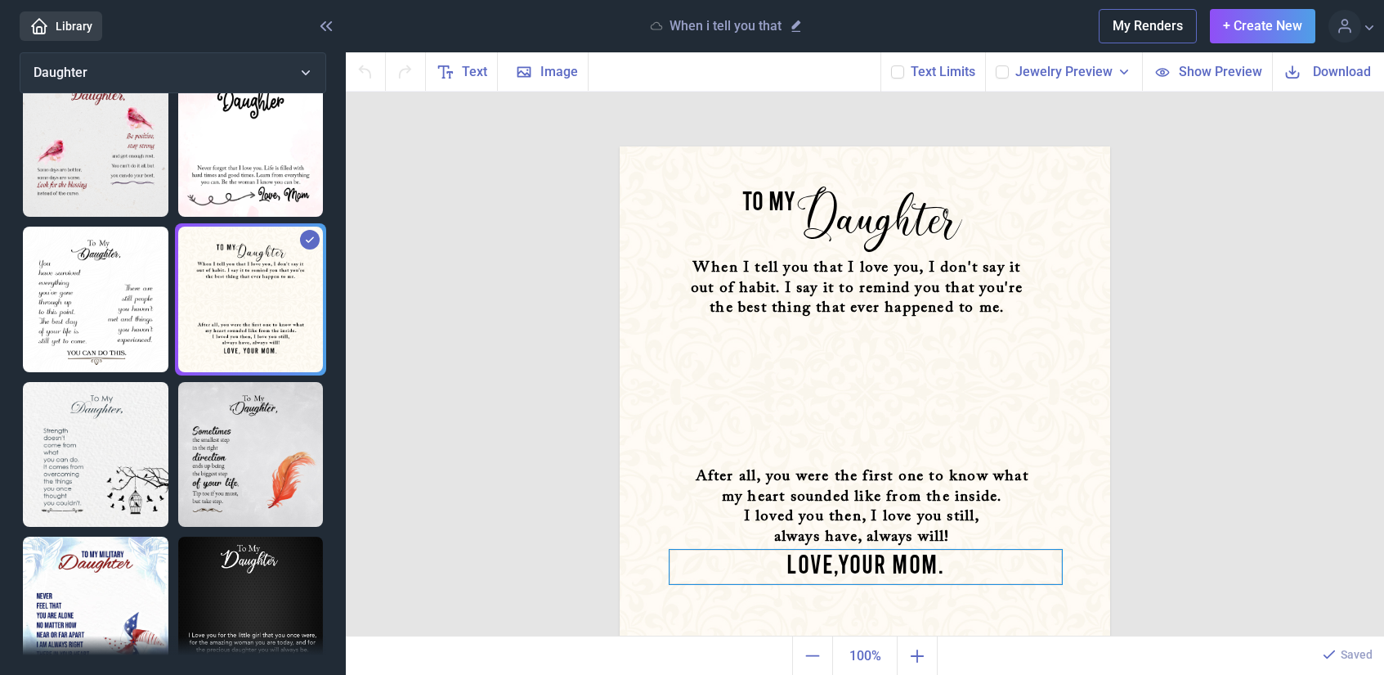
click at [948, 146] on div "LOVE,YOUR MOM." at bounding box center [865, 146] width 491 height 0
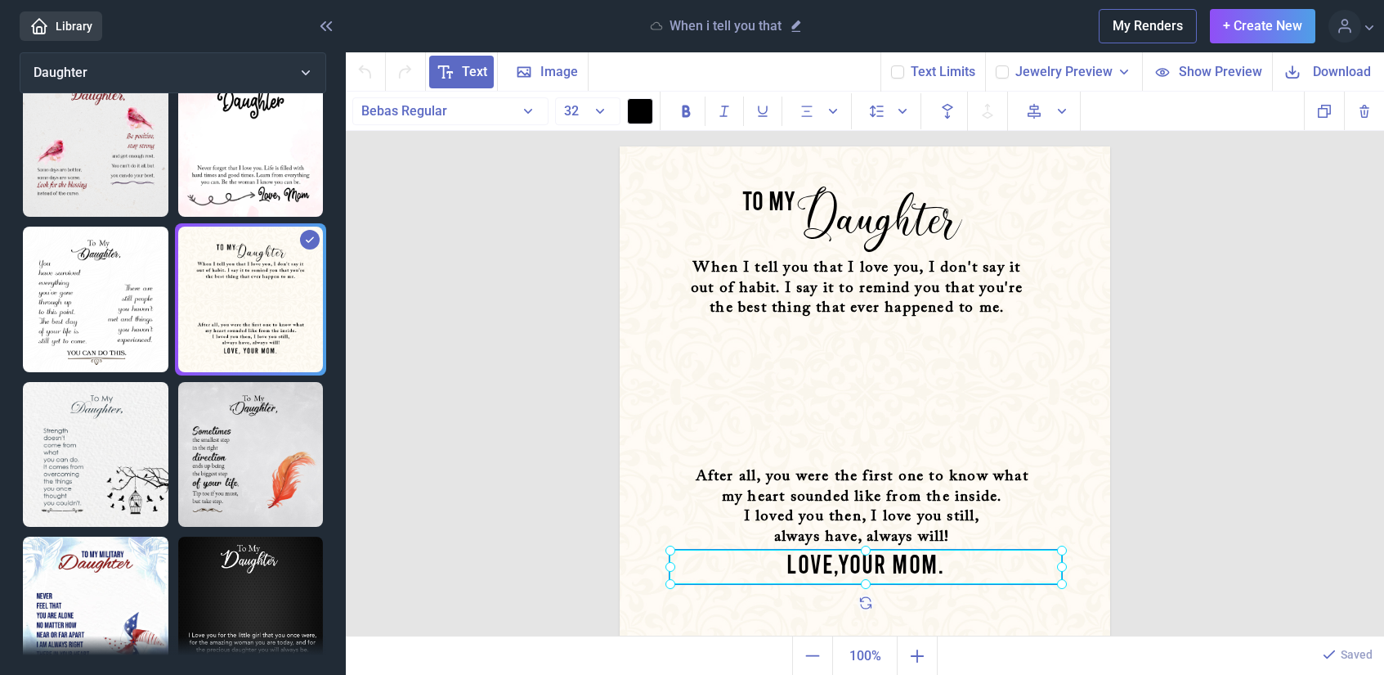
click at [948, 570] on div at bounding box center [866, 566] width 392 height 34
click at [968, 569] on div "LOVE,YOUR MOM." at bounding box center [866, 566] width 392 height 34
click at [838, 569] on div "LOVE,YOUR MOM" at bounding box center [866, 566] width 392 height 34
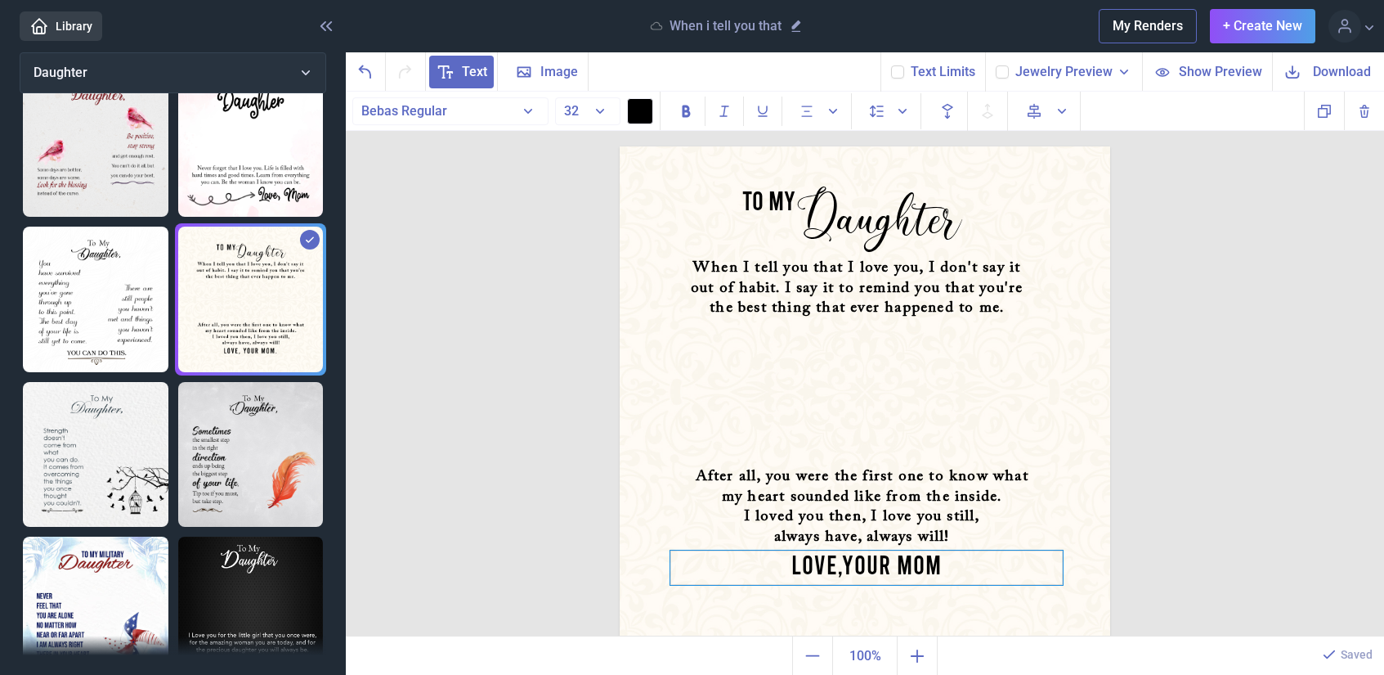
click at [841, 570] on div "LOVE,YOUR MOM" at bounding box center [866, 567] width 392 height 34
click at [1042, 419] on img at bounding box center [865, 391] width 491 height 491
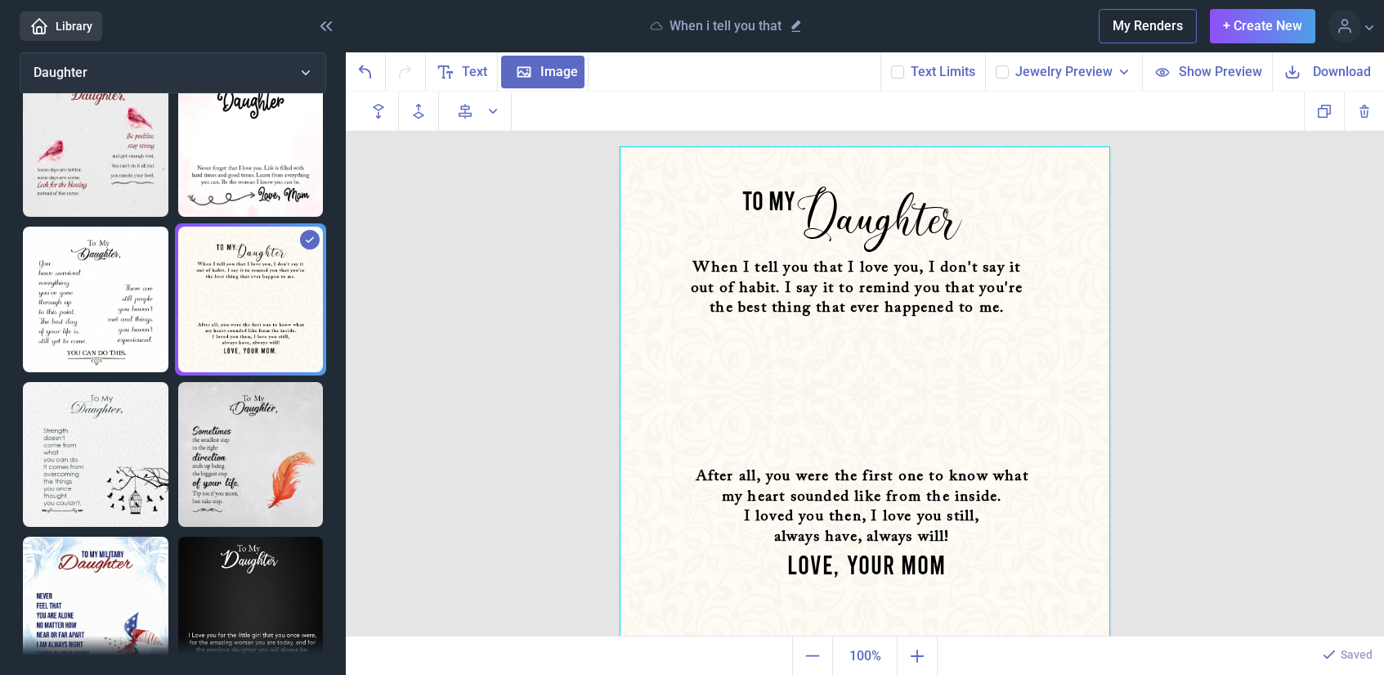
click at [292, 133] on img at bounding box center [251, 144] width 146 height 146
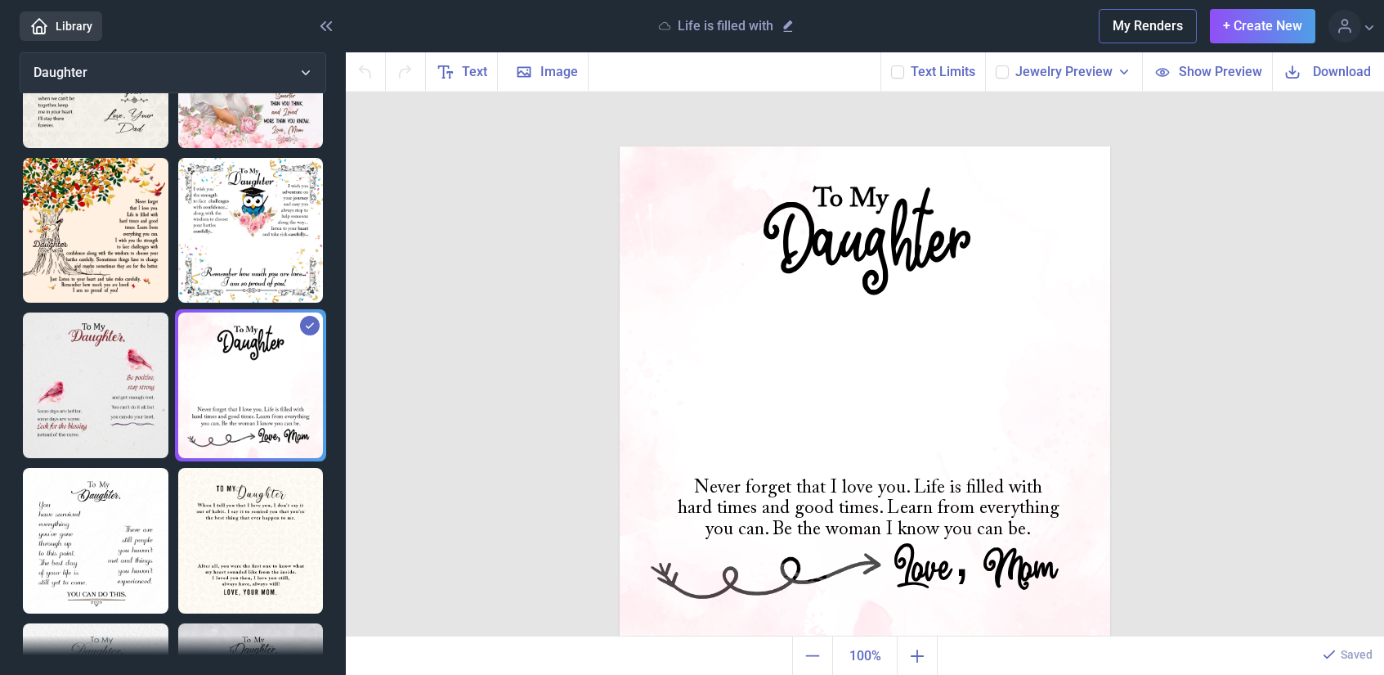
scroll to position [110, 0]
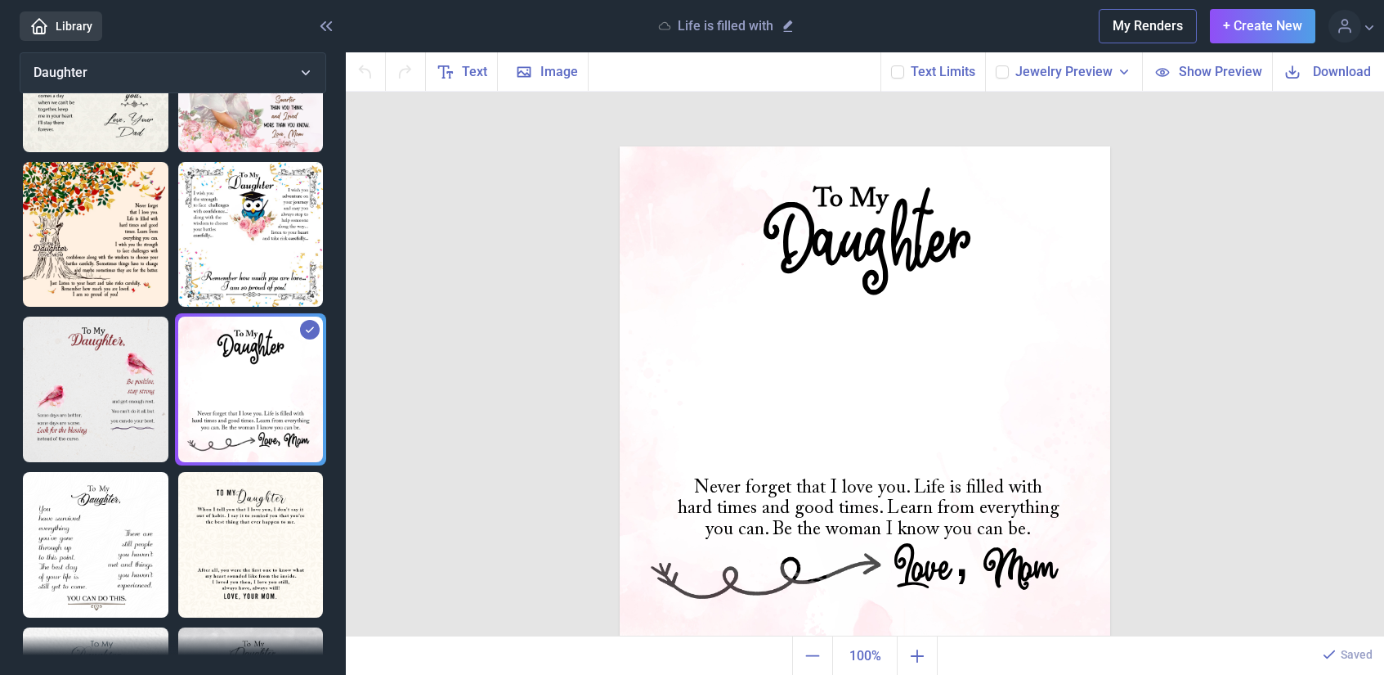
click at [123, 267] on img at bounding box center [96, 235] width 146 height 146
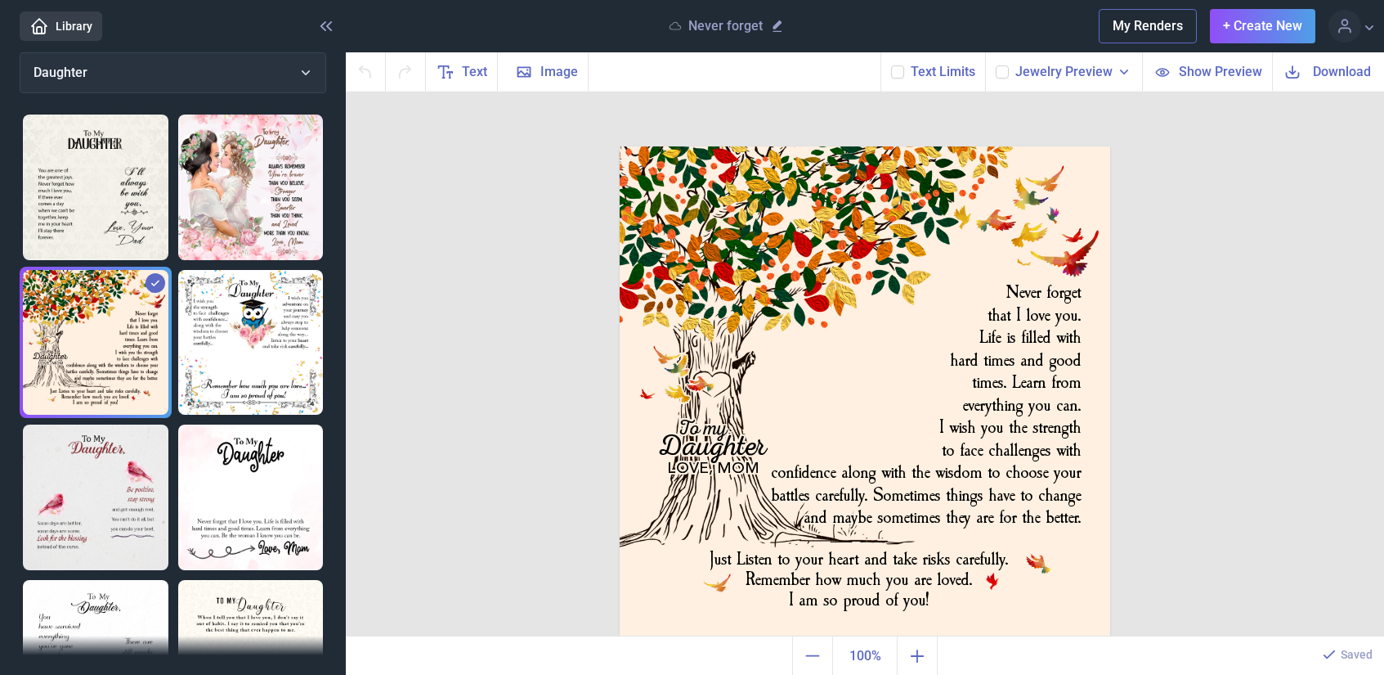
scroll to position [0, 0]
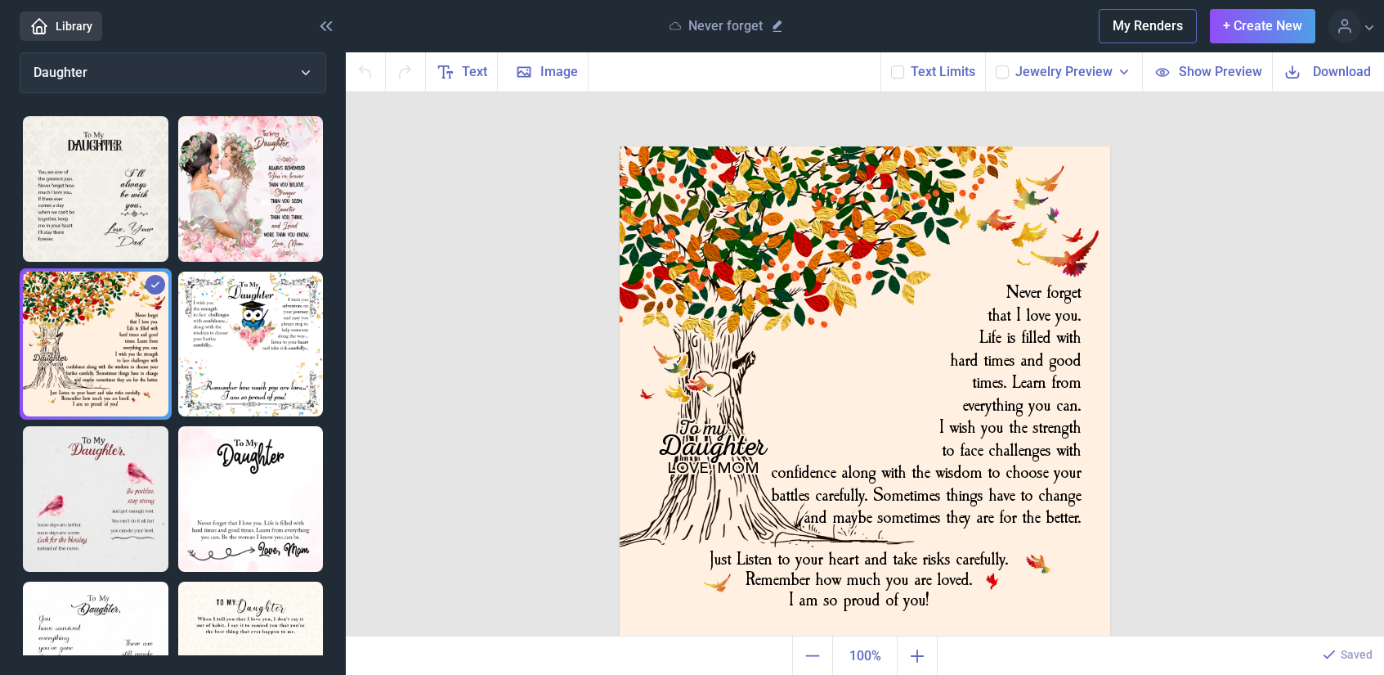
click at [97, 182] on img at bounding box center [96, 189] width 146 height 146
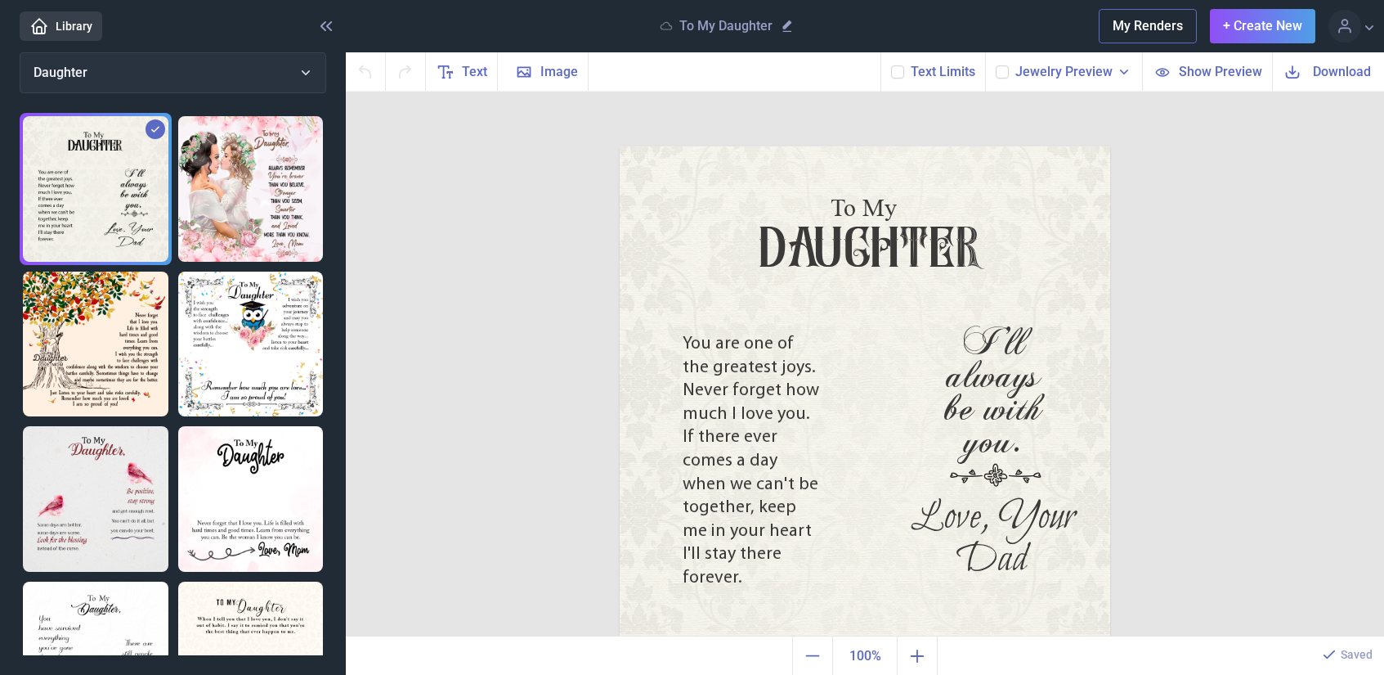
click at [265, 193] on img at bounding box center [251, 189] width 146 height 146
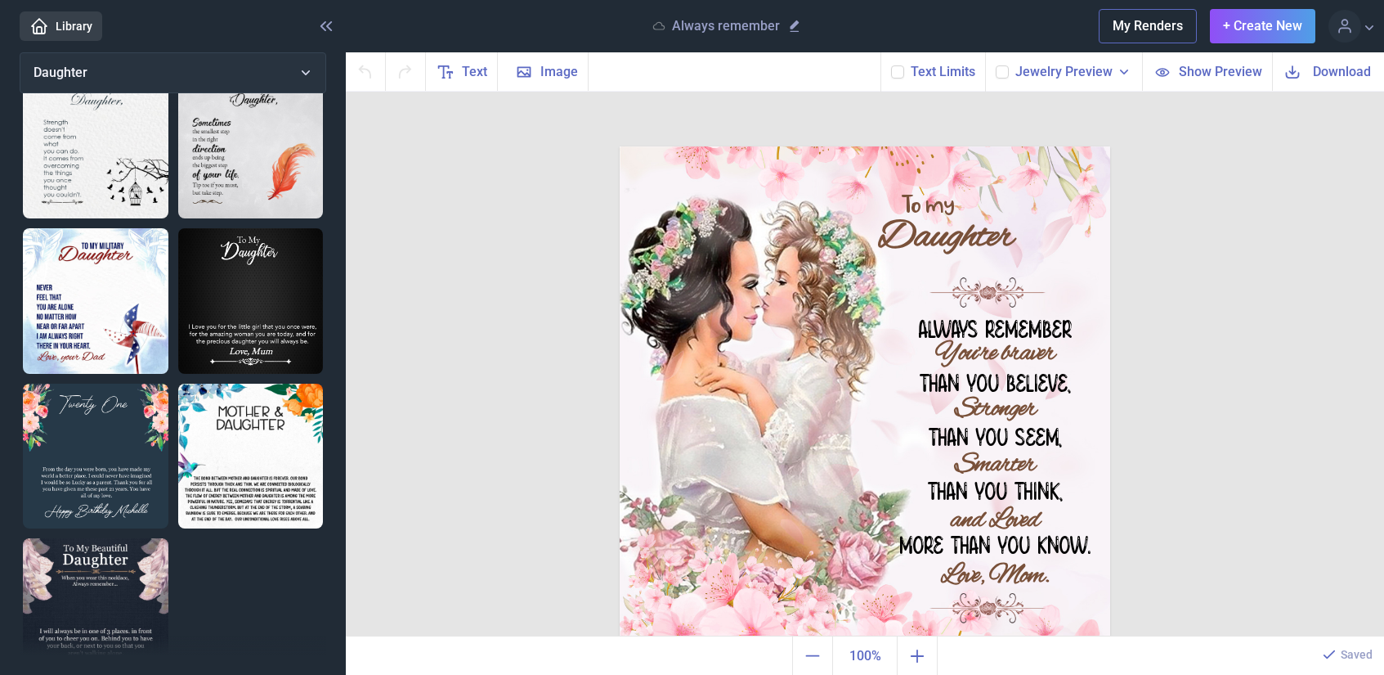
scroll to position [682, 0]
